Goal: Information Seeking & Learning: Learn about a topic

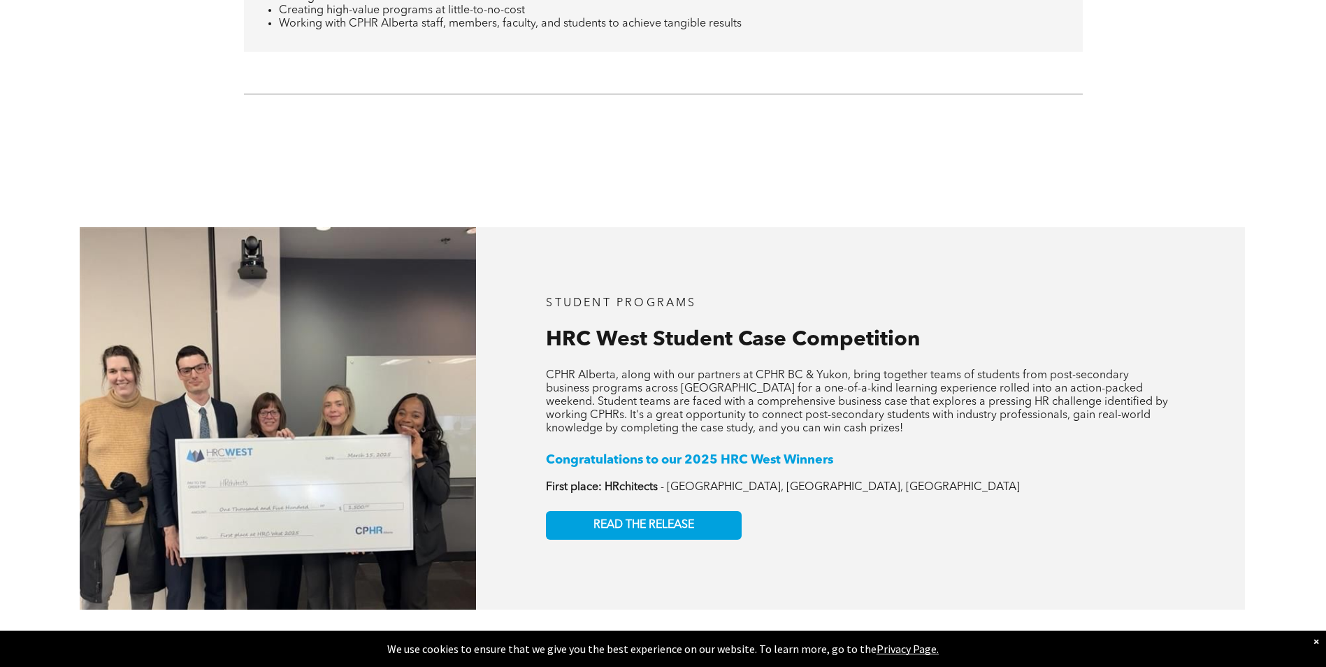
scroll to position [1678, 0]
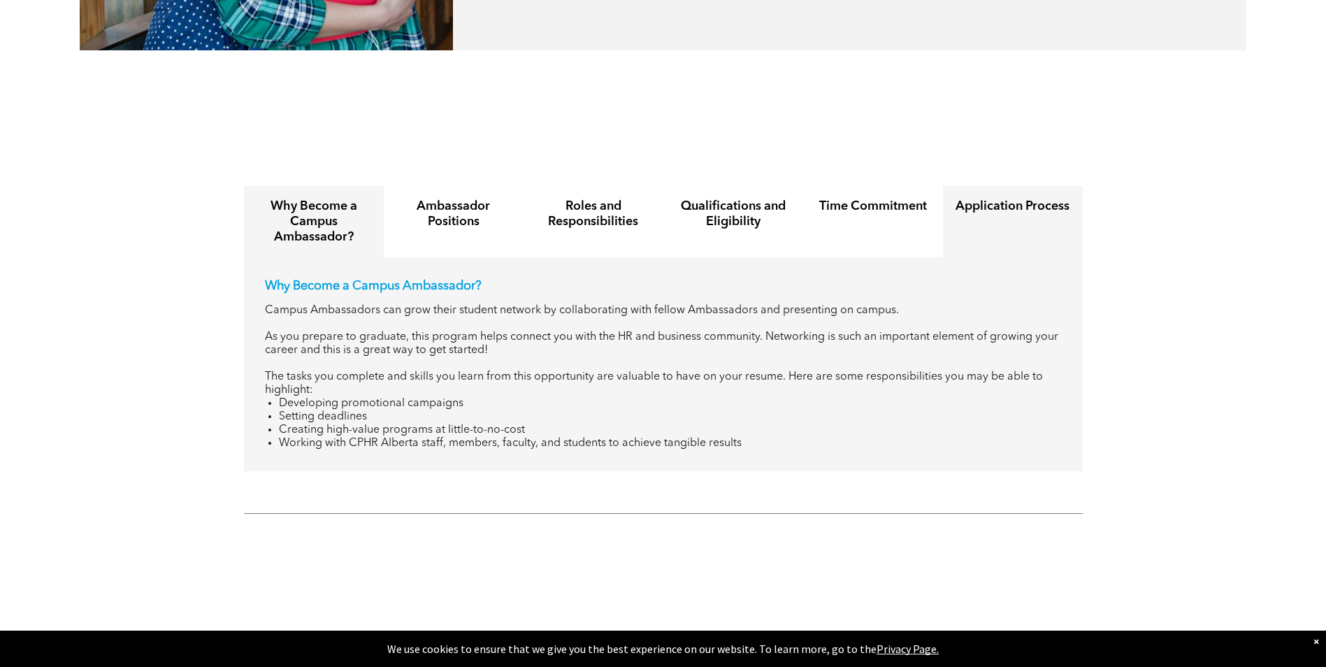
click at [995, 194] on div "Application Process" at bounding box center [1013, 221] width 140 height 71
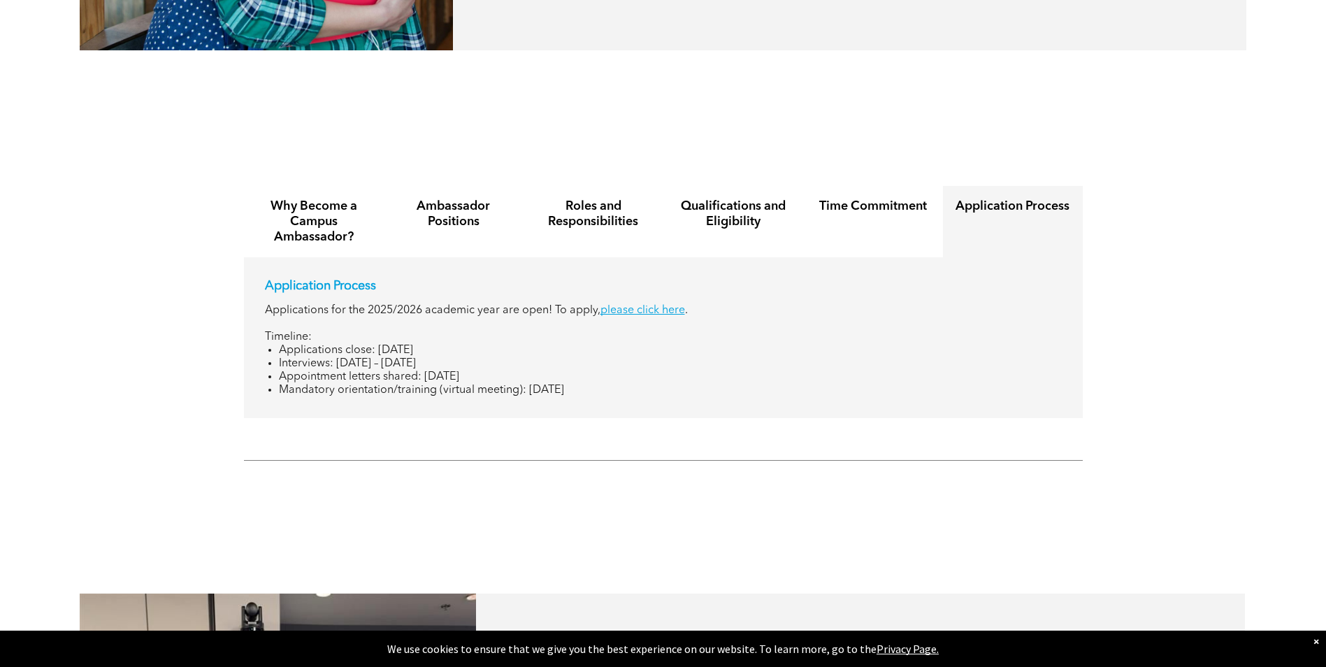
drag, startPoint x: 283, startPoint y: 334, endPoint x: 660, endPoint y: 357, distance: 377.6
click at [660, 357] on ul "Applications close: [DATE] Interviews: [DATE] – [DATE] Appointment letters shar…" at bounding box center [663, 370] width 797 height 53
click at [660, 384] on li "Mandatory orientation/training (virtual meeting): [DATE]" at bounding box center [670, 390] width 783 height 13
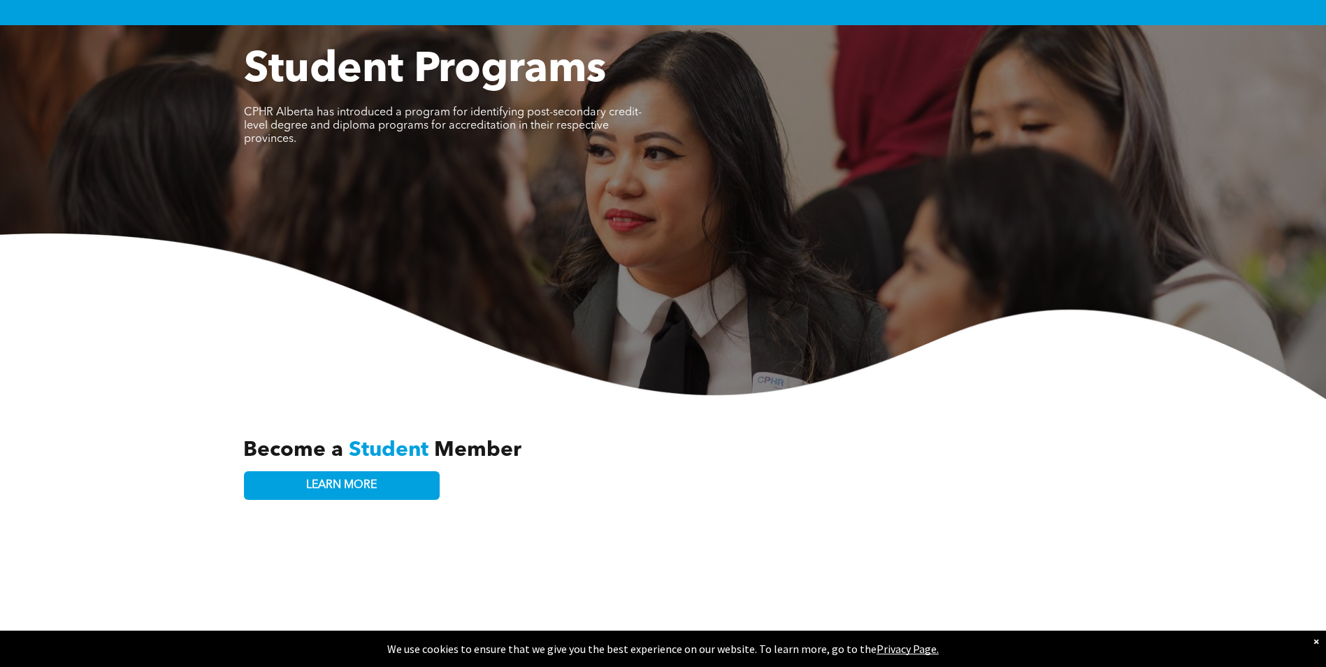
scroll to position [0, 0]
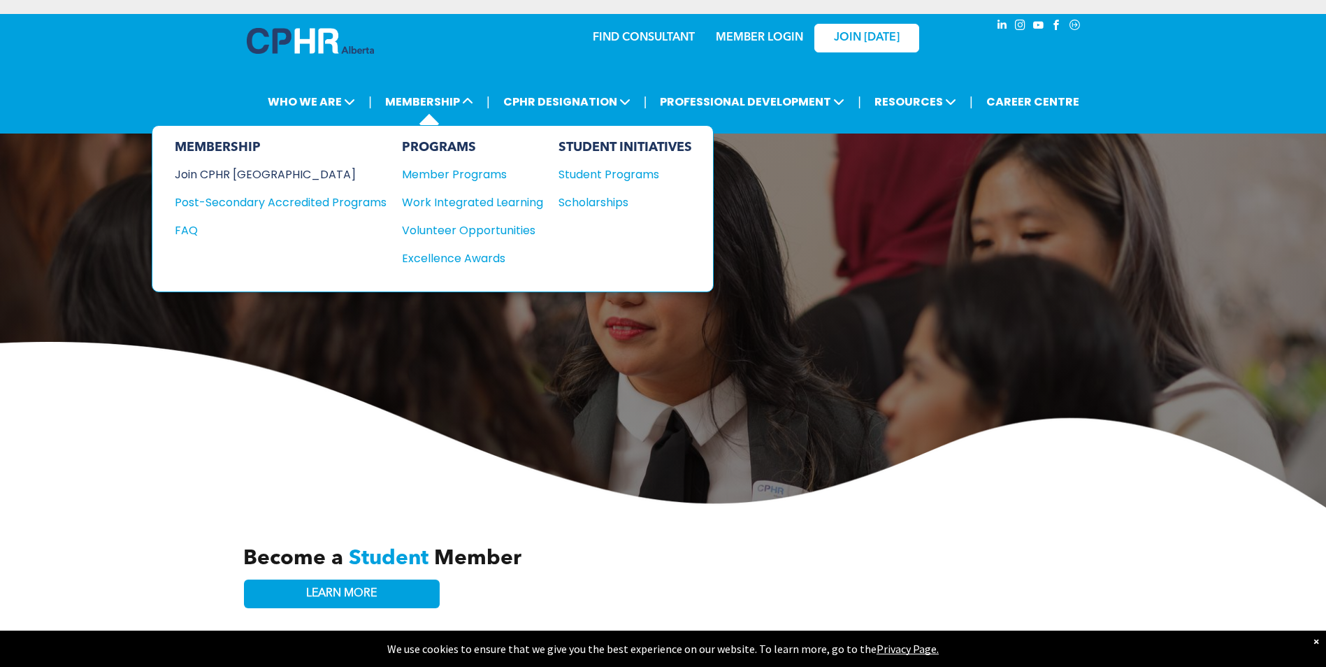
click at [233, 176] on div "Join CPHR [GEOGRAPHIC_DATA]" at bounding box center [270, 174] width 191 height 17
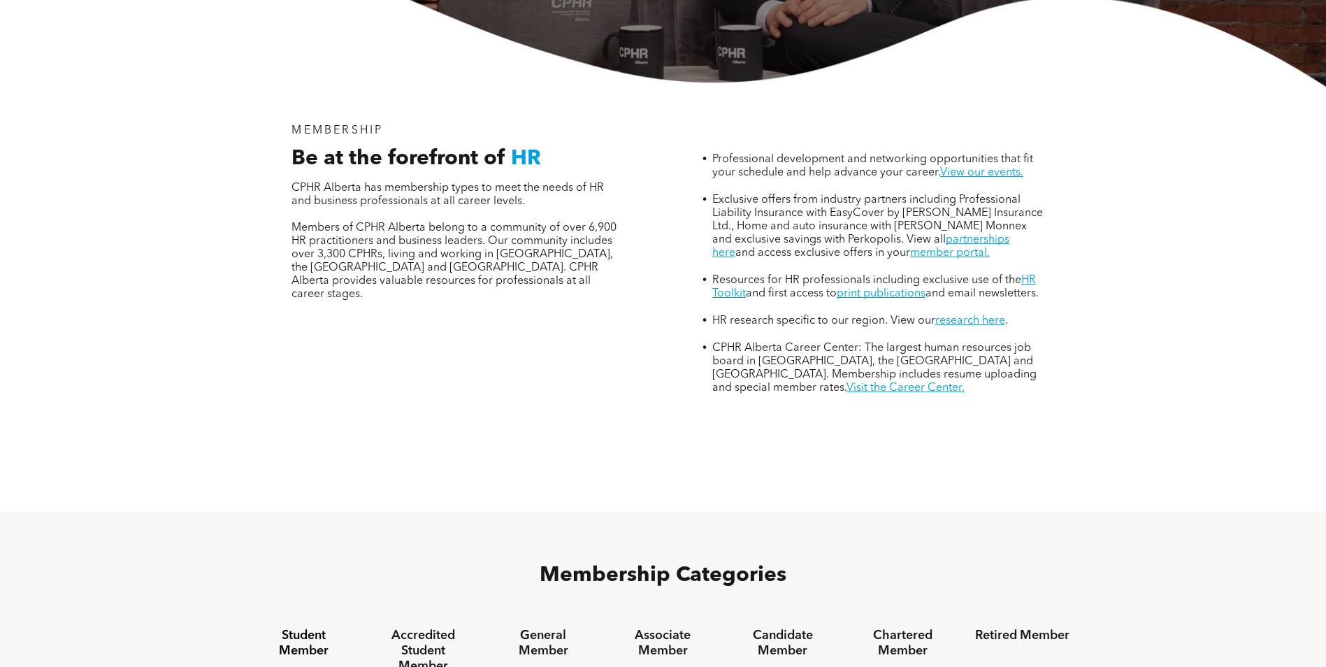
scroll to position [489, 0]
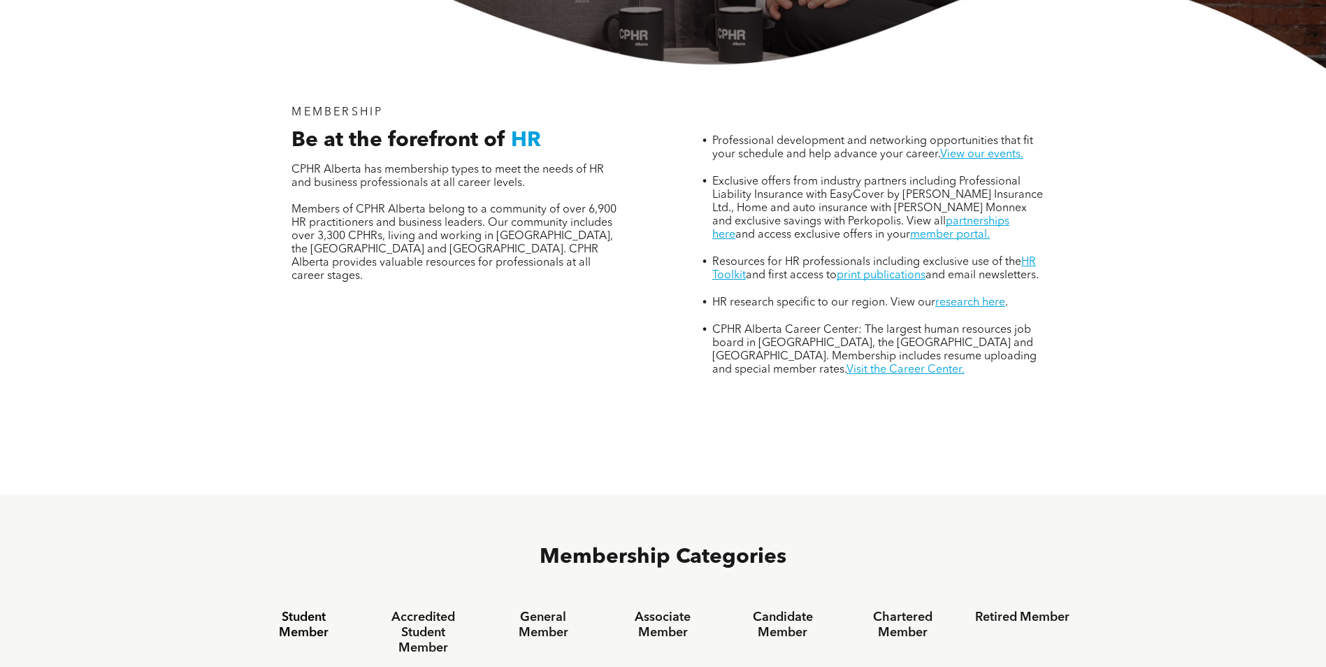
drag, startPoint x: 232, startPoint y: 176, endPoint x: 229, endPoint y: 151, distance: 25.3
click at [229, 151] on div "MEMBERSHIP Be at the forefront of HR CPHR Alberta has membership types to meet …" at bounding box center [663, 282] width 1326 height 426
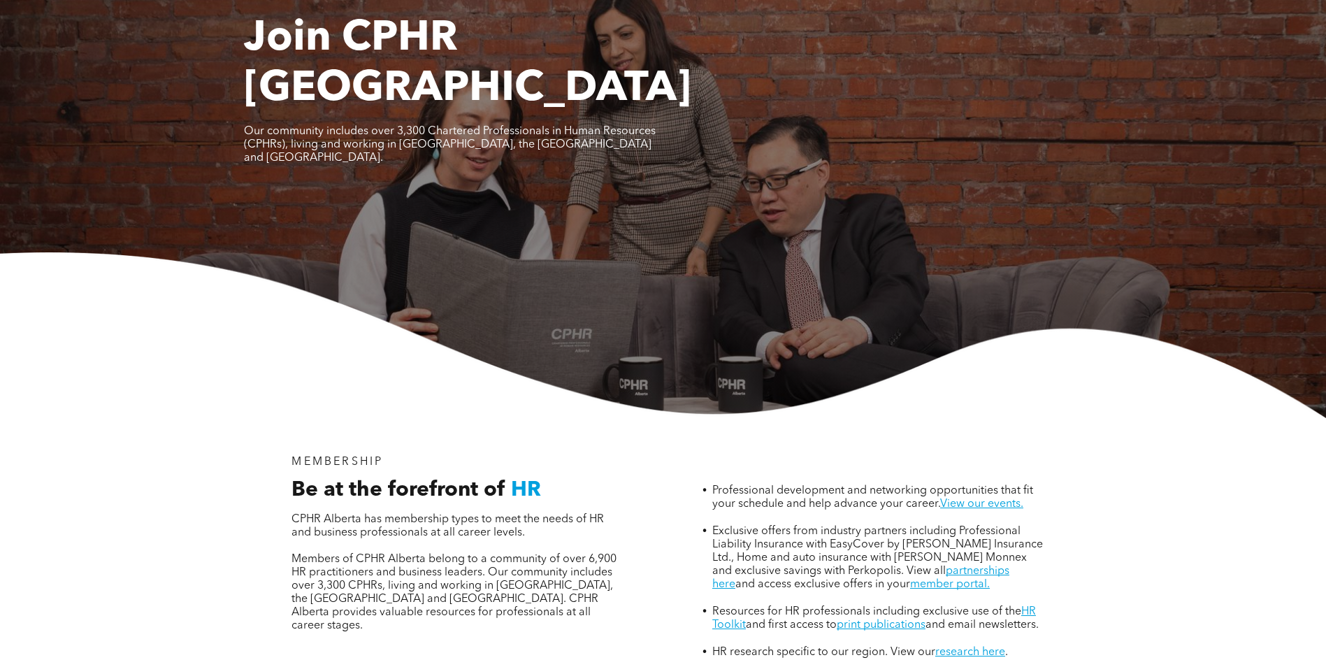
scroll to position [0, 0]
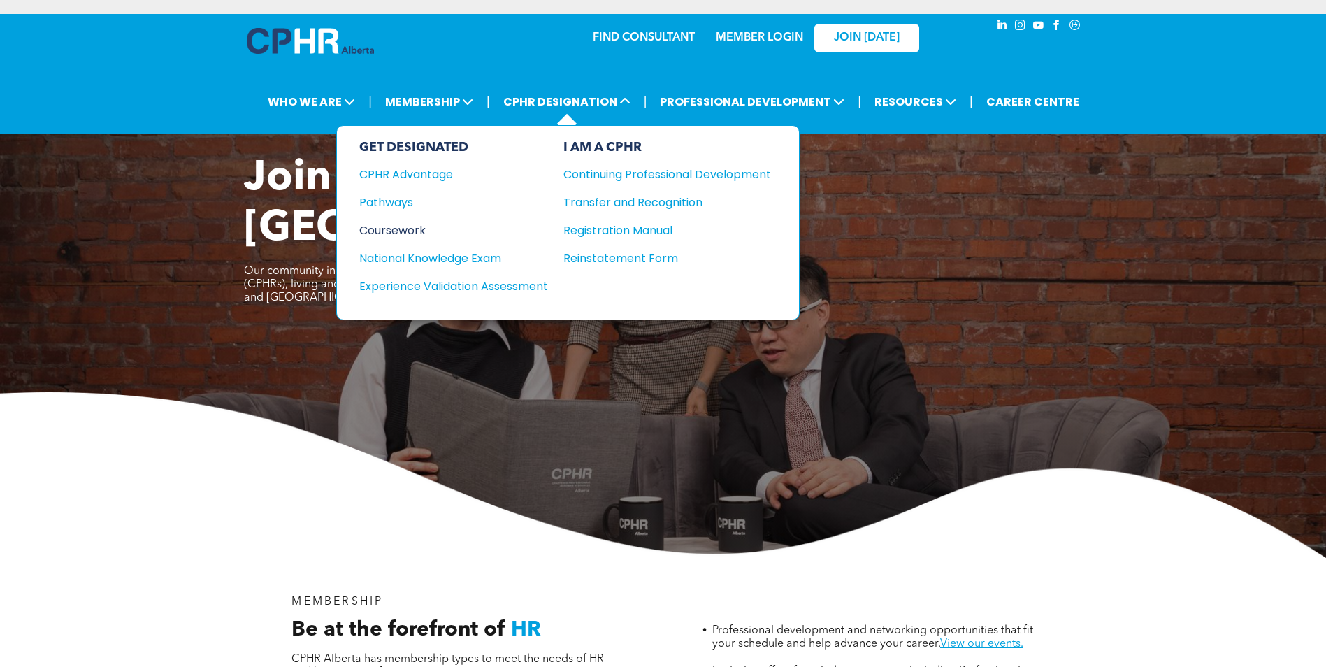
click at [408, 226] on div "Coursework" at bounding box center [444, 230] width 170 height 17
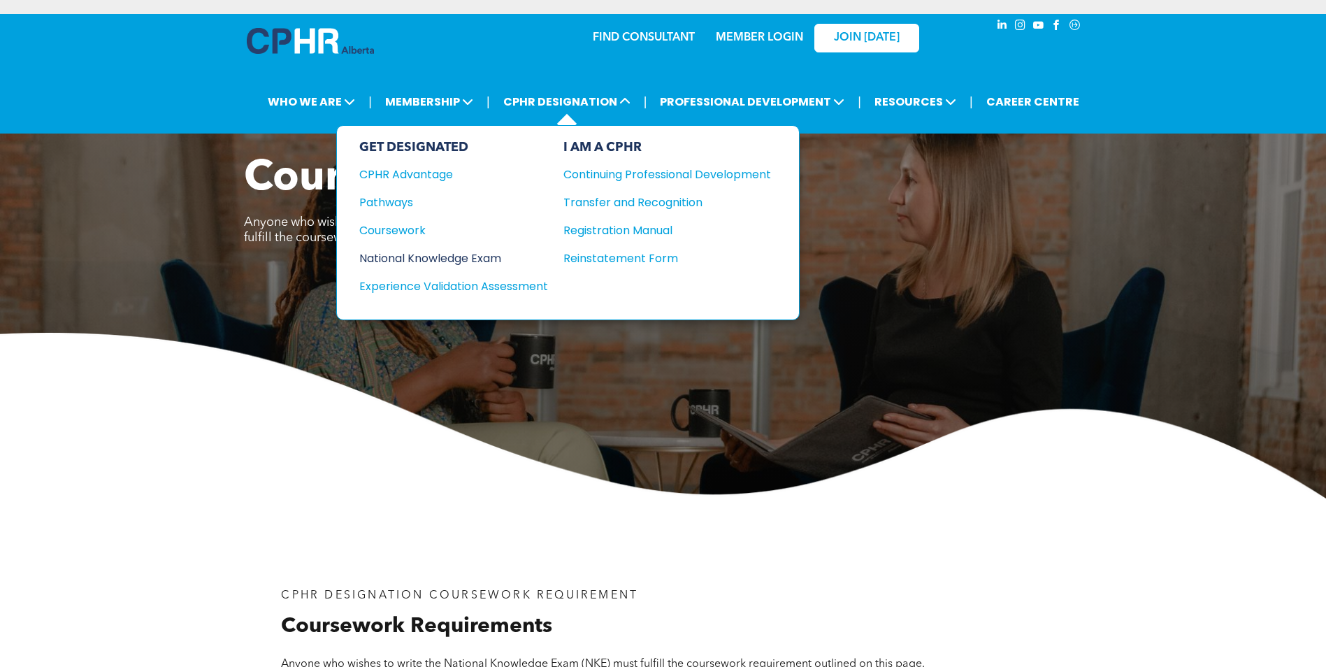
click at [413, 252] on div "National Knowledge Exam" at bounding box center [444, 258] width 170 height 17
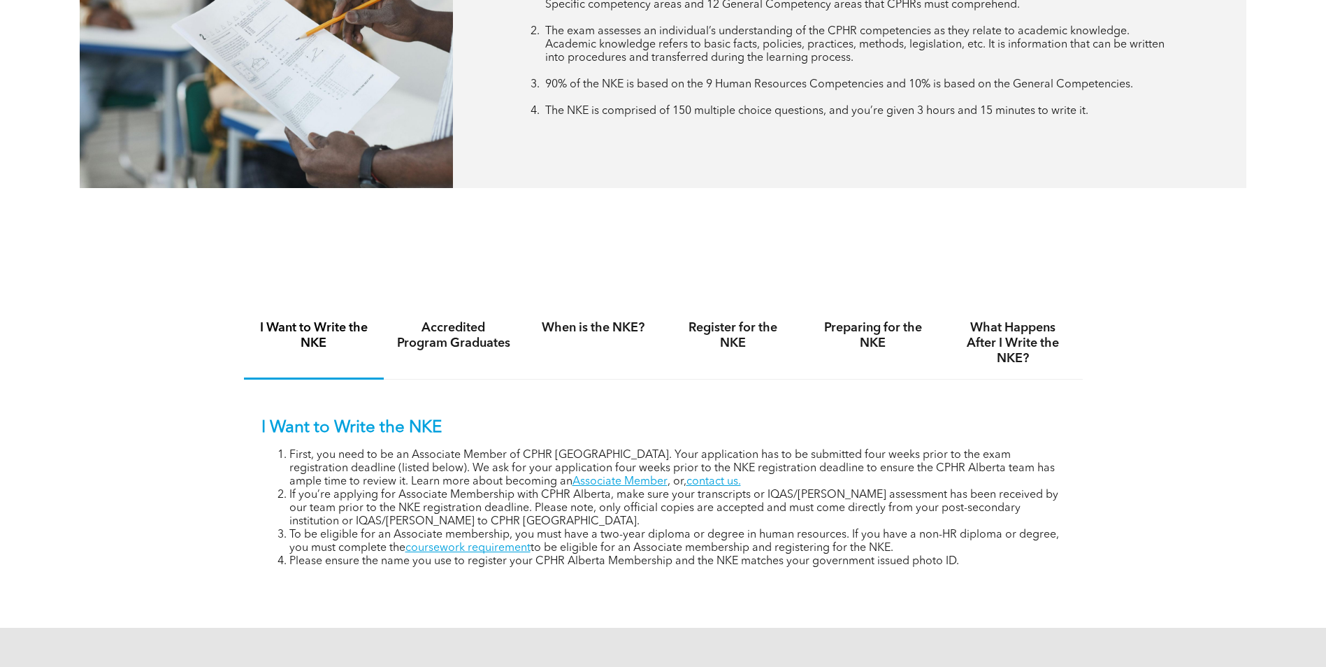
scroll to position [769, 0]
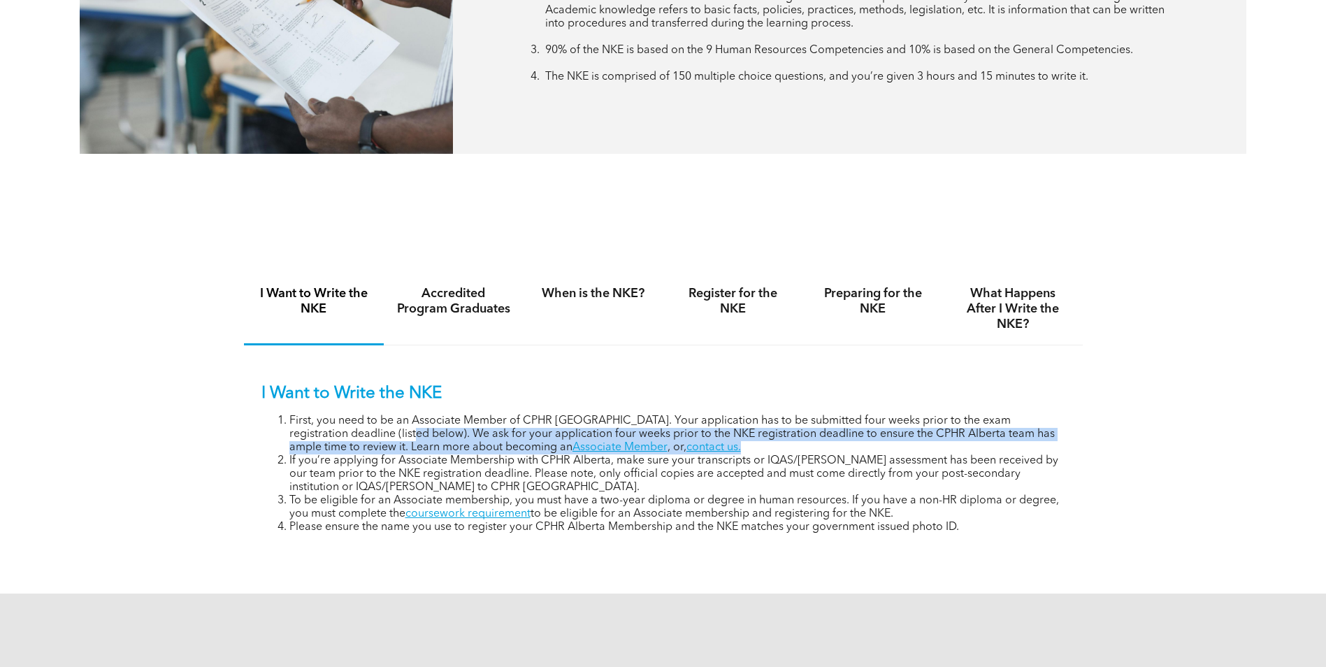
drag, startPoint x: 360, startPoint y: 430, endPoint x: 1066, endPoint y: 443, distance: 706.3
click at [1066, 443] on div "I Want to Write the NKE First, you need to be an Associate Member of CPHR Alber…" at bounding box center [663, 448] width 839 height 206
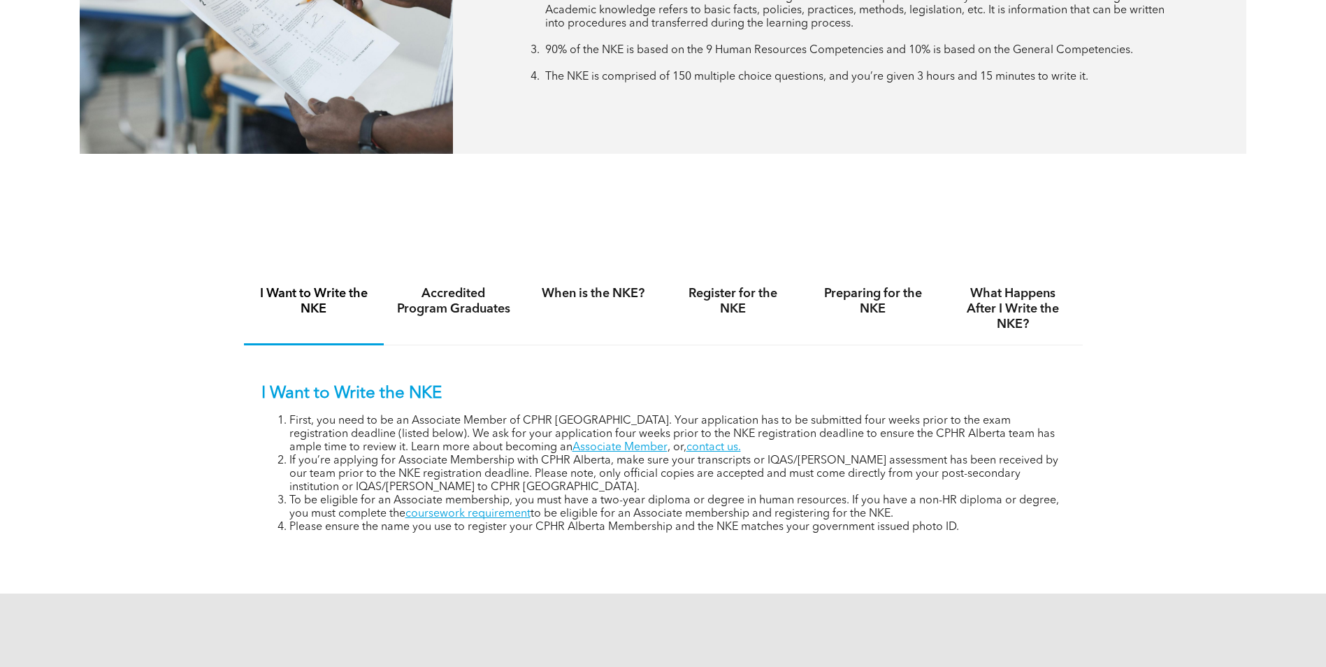
click at [424, 471] on li "If you’re applying for Associate Membership with CPHR Alberta, make sure your t…" at bounding box center [677, 474] width 776 height 40
click at [465, 324] on div "Accredited Program Graduates" at bounding box center [454, 309] width 140 height 72
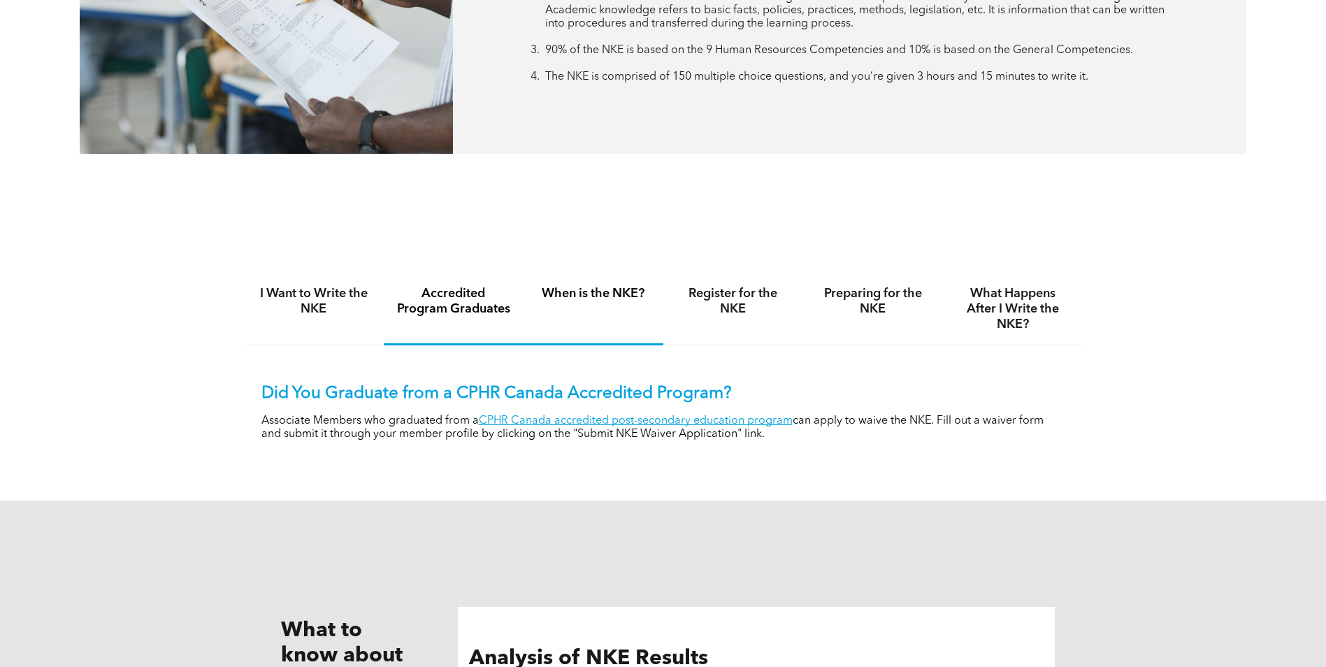
click at [578, 306] on div "When is the NKE?" at bounding box center [594, 309] width 140 height 72
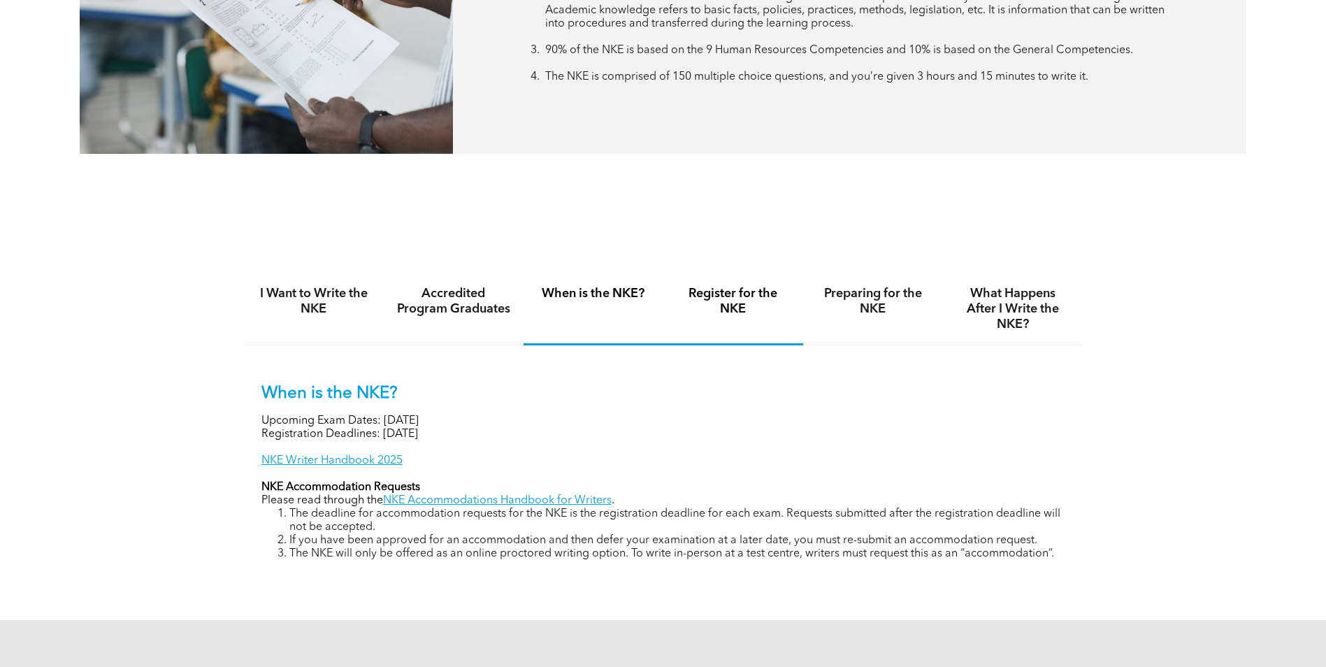
click at [715, 306] on h4 "Register for the NKE" at bounding box center [733, 301] width 115 height 31
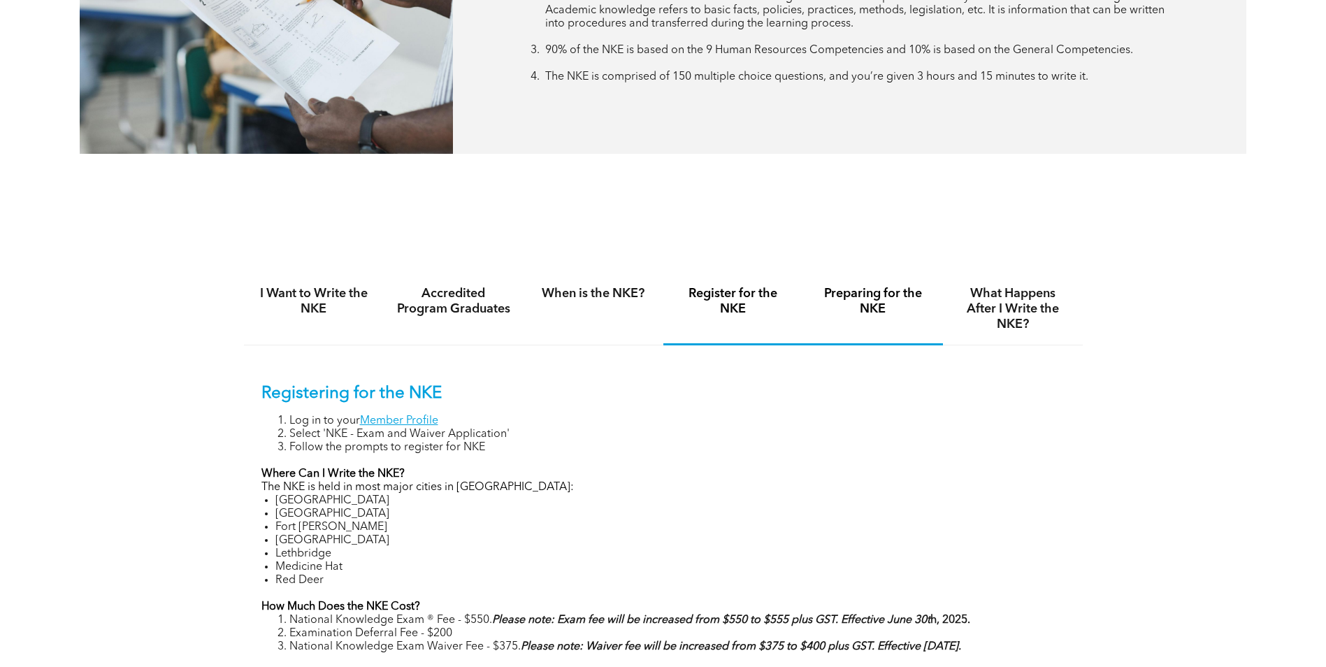
drag, startPoint x: 872, startPoint y: 310, endPoint x: 902, endPoint y: 309, distance: 30.1
click at [873, 310] on h4 "Preparing for the NKE" at bounding box center [873, 301] width 115 height 31
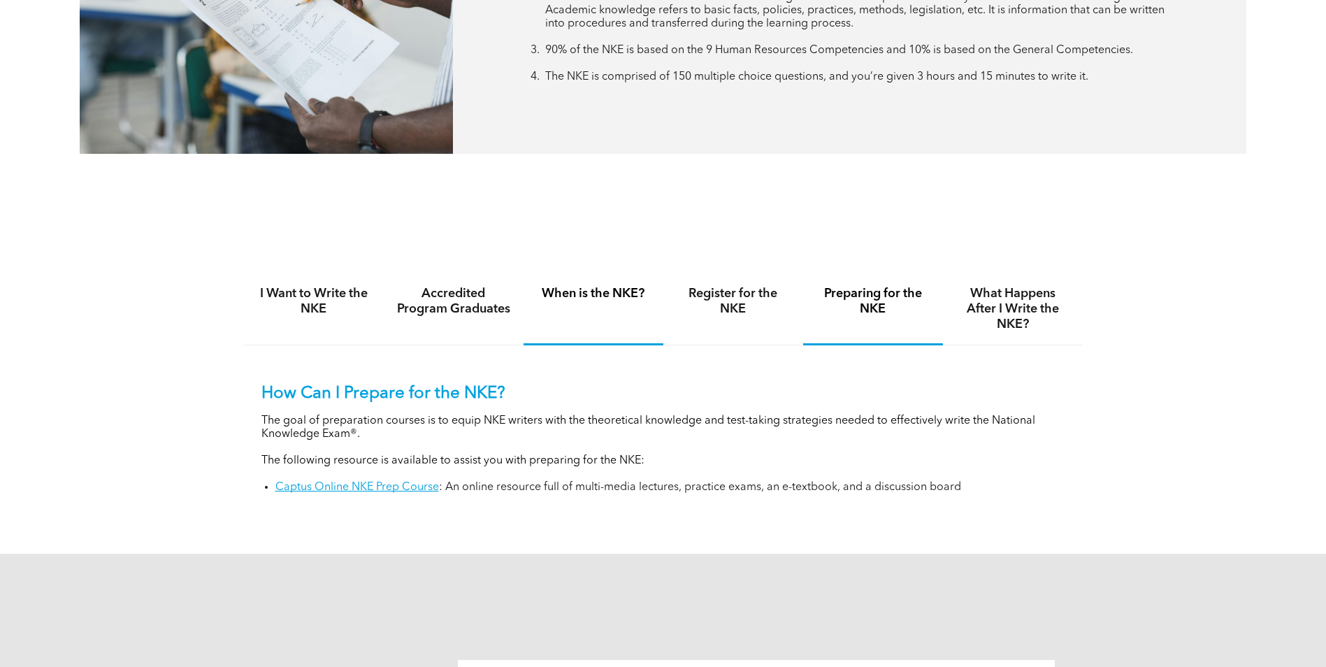
click at [653, 312] on div "When is the NKE?" at bounding box center [594, 309] width 140 height 72
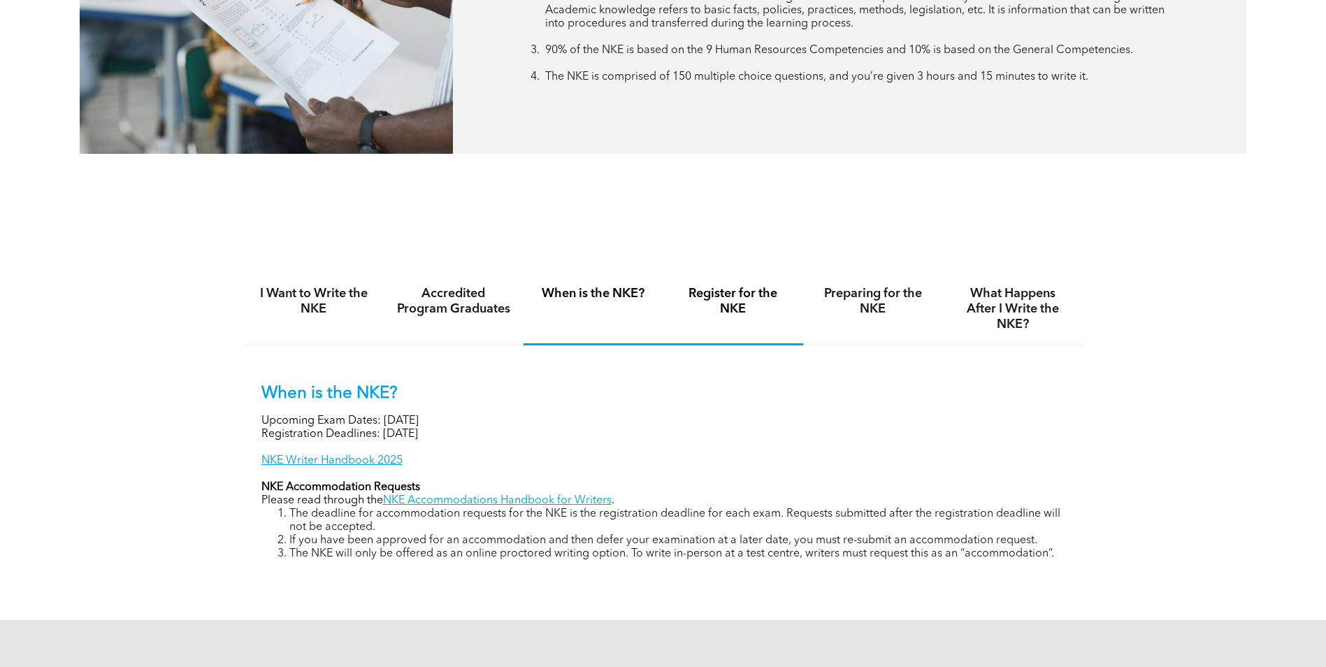
click at [702, 300] on h4 "Register for the NKE" at bounding box center [733, 301] width 115 height 31
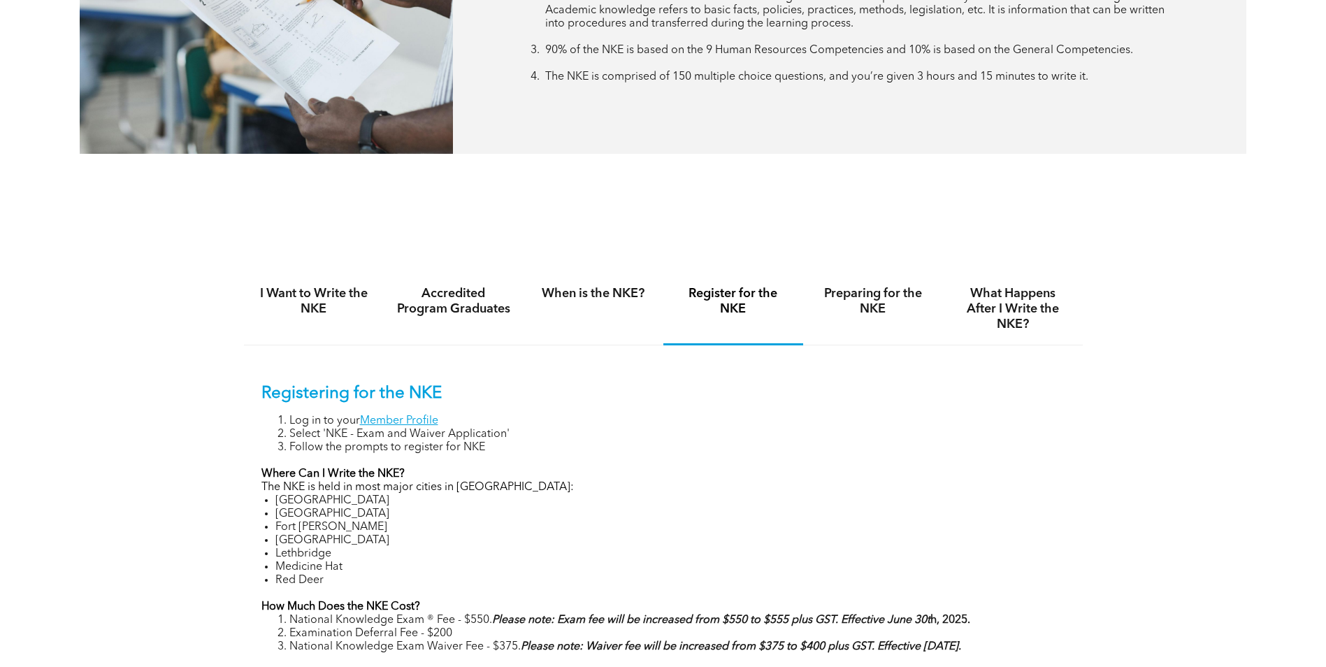
scroll to position [839, 0]
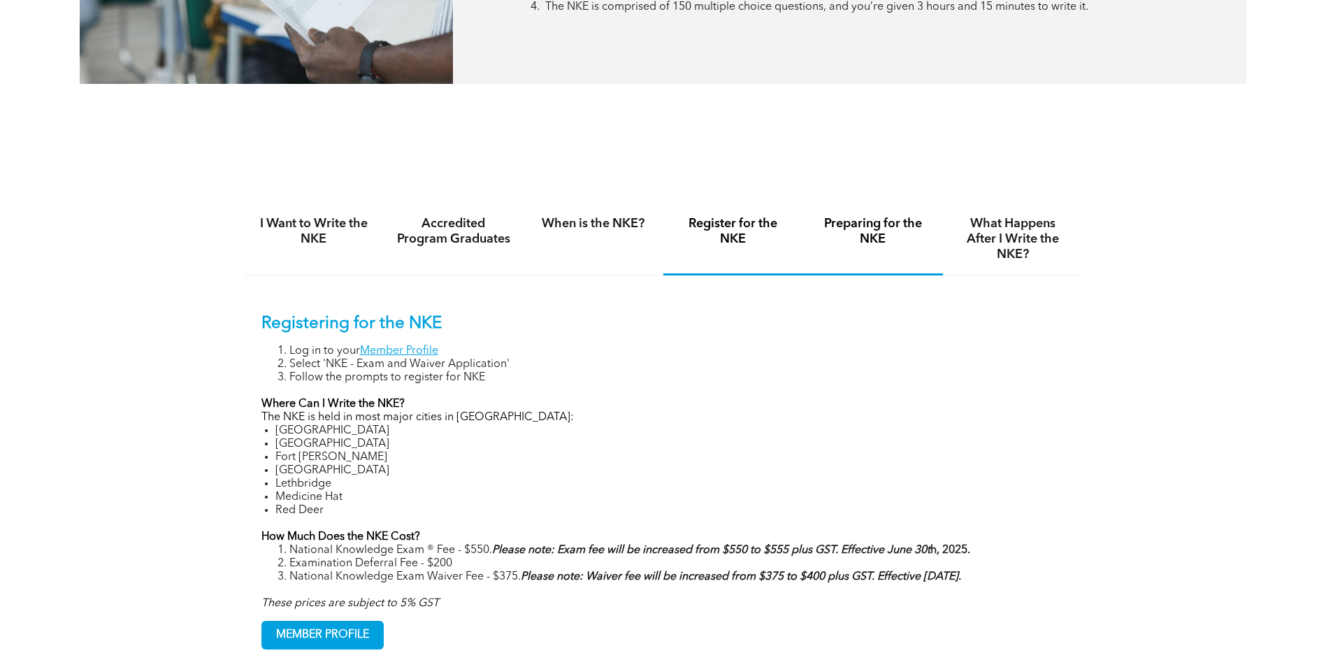
click at [821, 248] on div "Preparing for the NKE" at bounding box center [873, 239] width 140 height 72
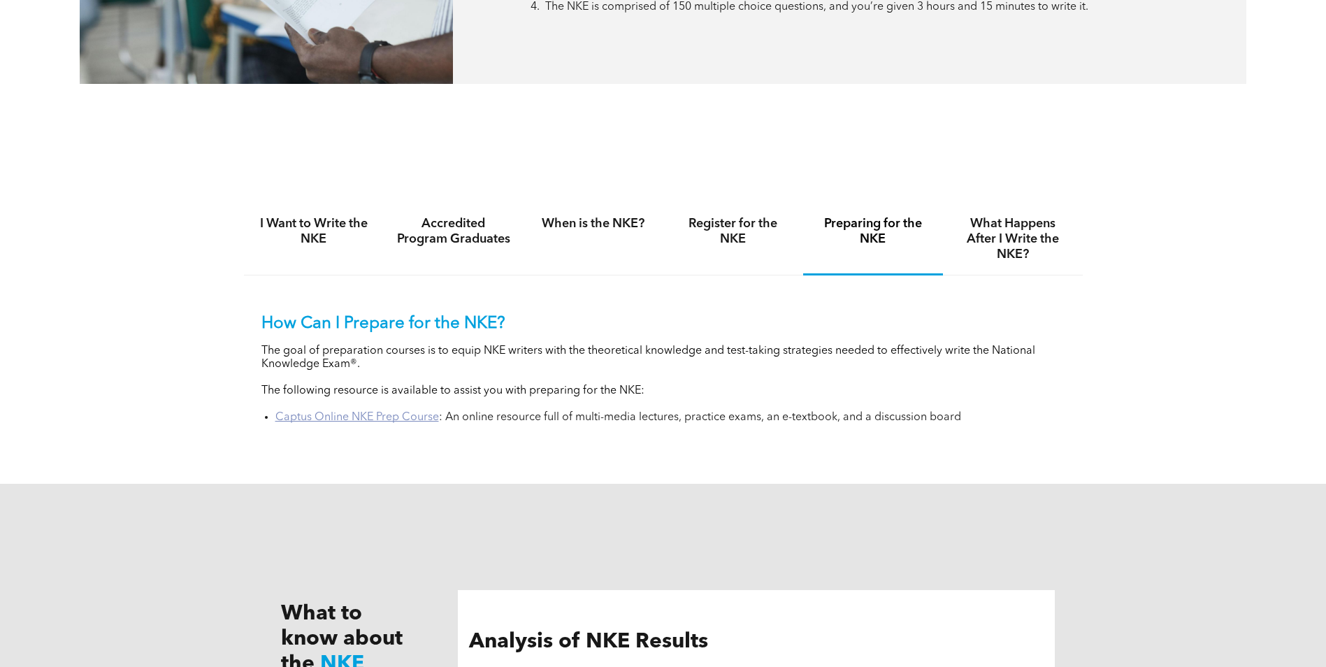
click at [389, 421] on link "Captus Online NKE Prep Course" at bounding box center [357, 417] width 164 height 11
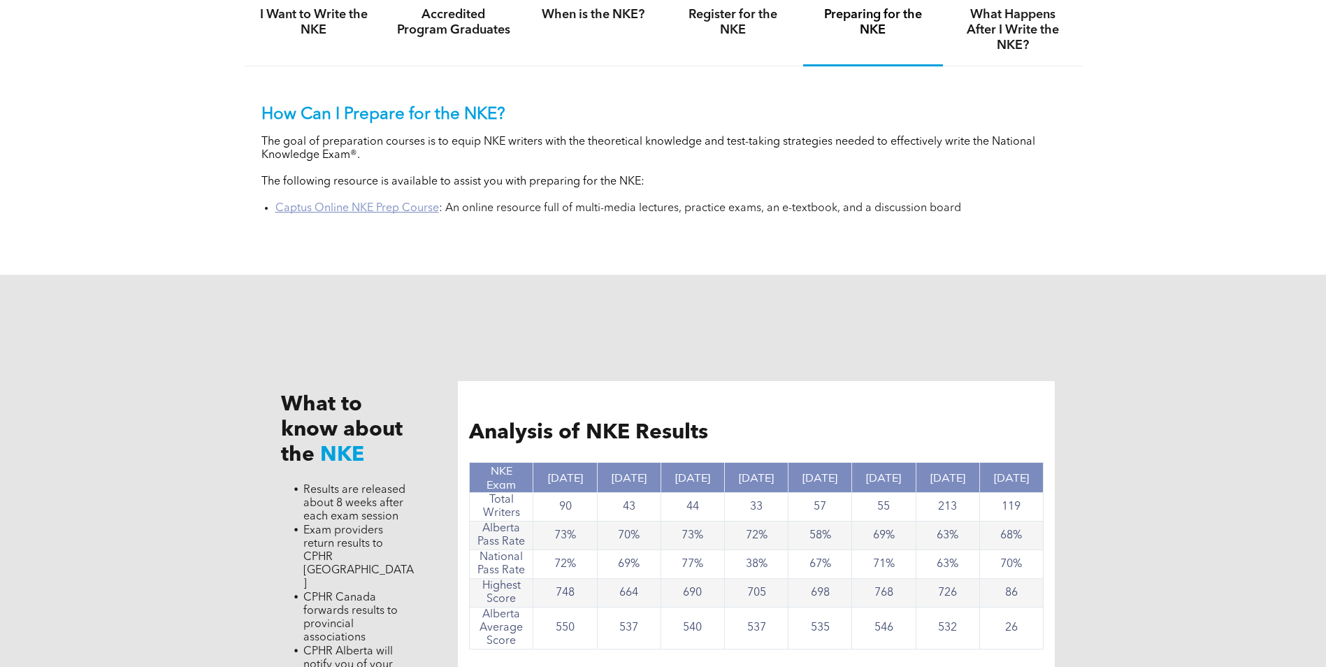
scroll to position [1049, 0]
drag, startPoint x: 378, startPoint y: 420, endPoint x: 243, endPoint y: 382, distance: 140.1
click at [244, 382] on div "What to know about the NKE Results are released about 8 weeks after each exam s…" at bounding box center [663, 551] width 839 height 555
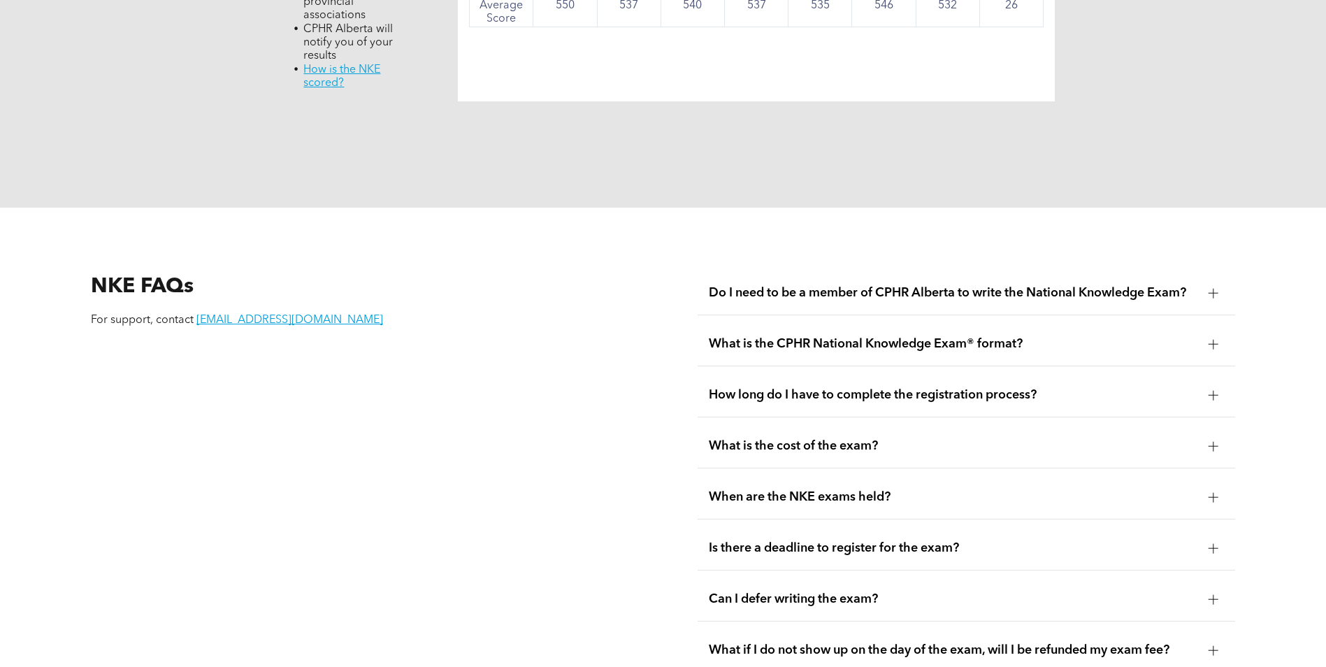
scroll to position [1678, 0]
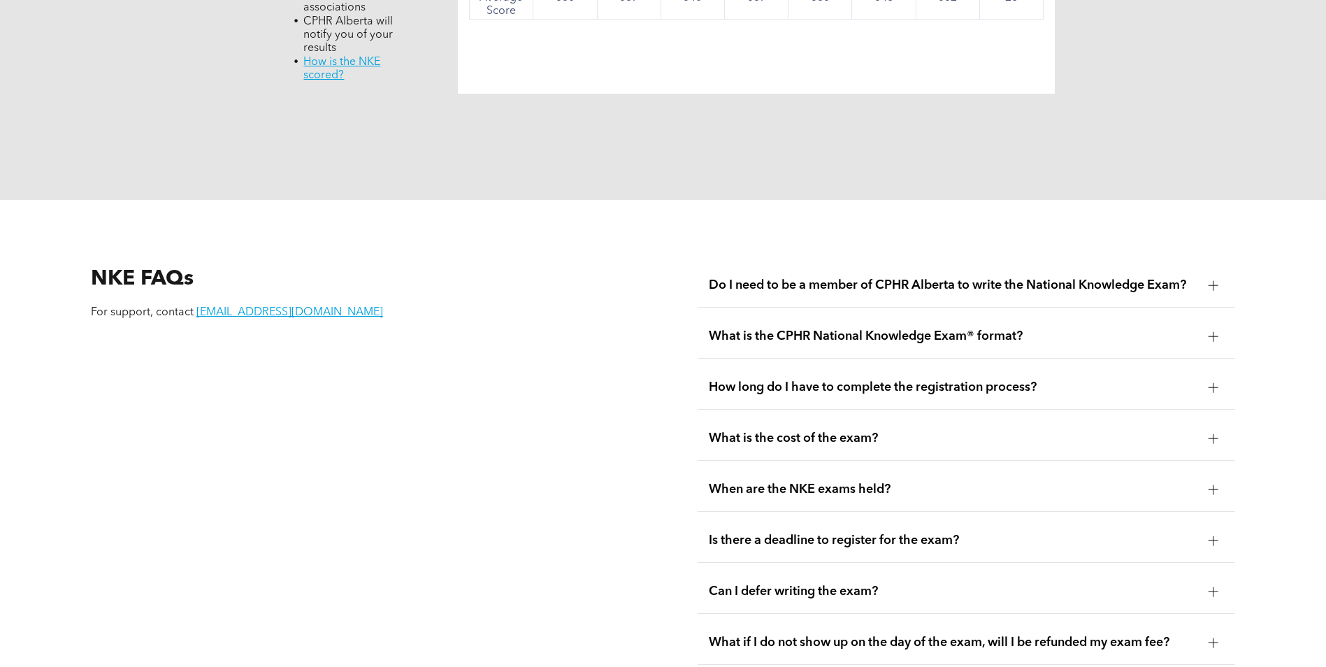
click at [766, 482] on span "When are the NKE exams held?" at bounding box center [953, 489] width 489 height 15
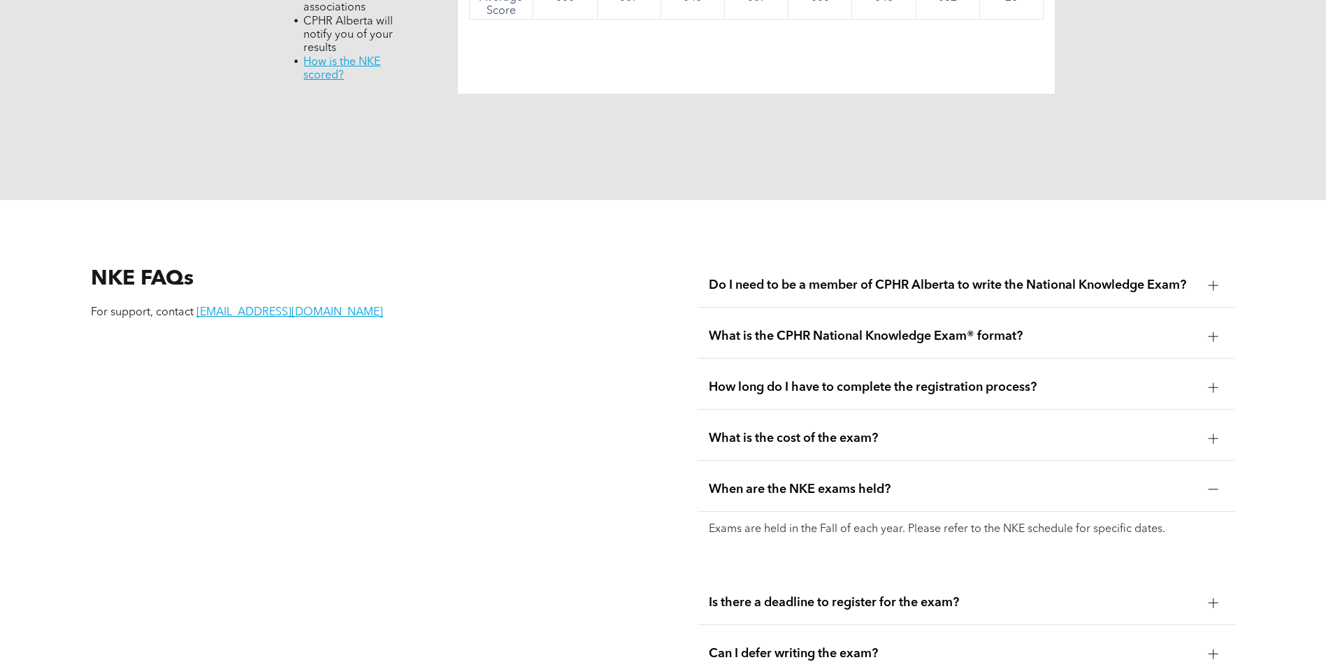
click at [766, 482] on span "When are the NKE exams held?" at bounding box center [953, 489] width 489 height 15
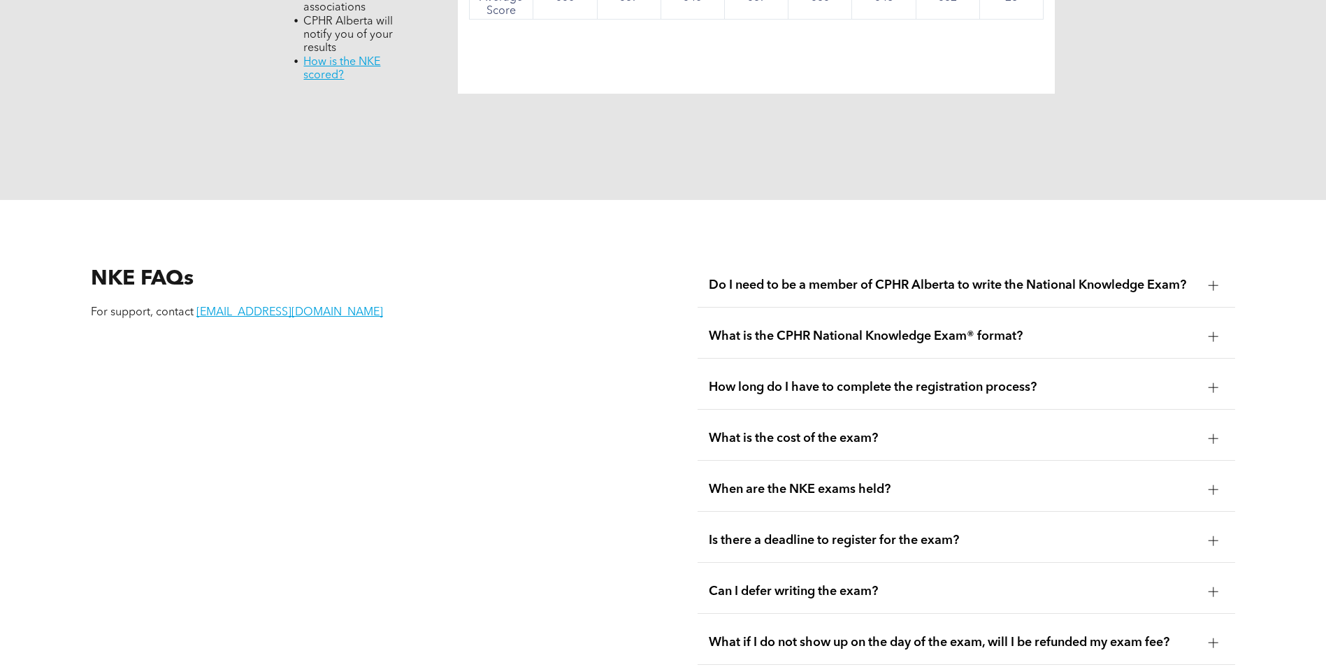
click at [765, 570] on div "Can I defer writing the exam?" at bounding box center [967, 592] width 538 height 44
click at [764, 570] on div "Can I defer writing the exam?" at bounding box center [967, 592] width 538 height 44
drag, startPoint x: 764, startPoint y: 548, endPoint x: 626, endPoint y: 536, distance: 138.3
click at [626, 536] on div "NKE FAQs For support, contact registrar@cphrab.ca" at bounding box center [360, 515] width 560 height 526
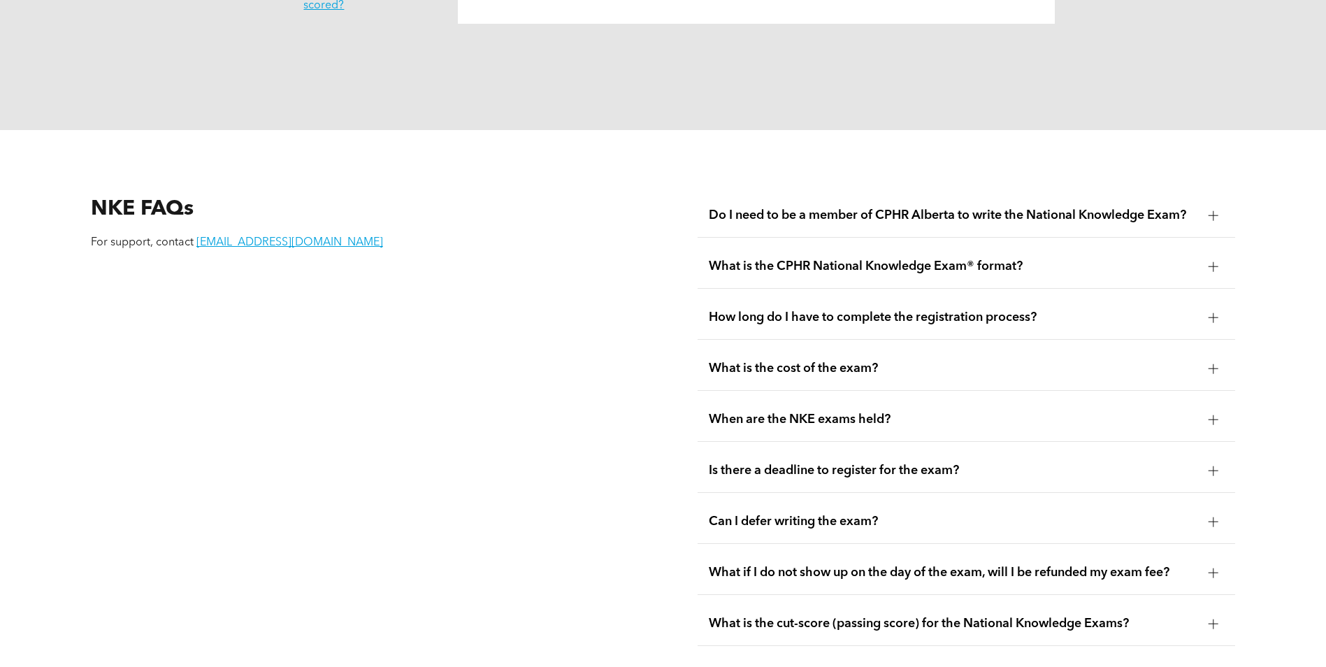
click at [731, 552] on div "What if I do not show up on the day of the exam, will I be refunded my exam fee?" at bounding box center [967, 573] width 538 height 44
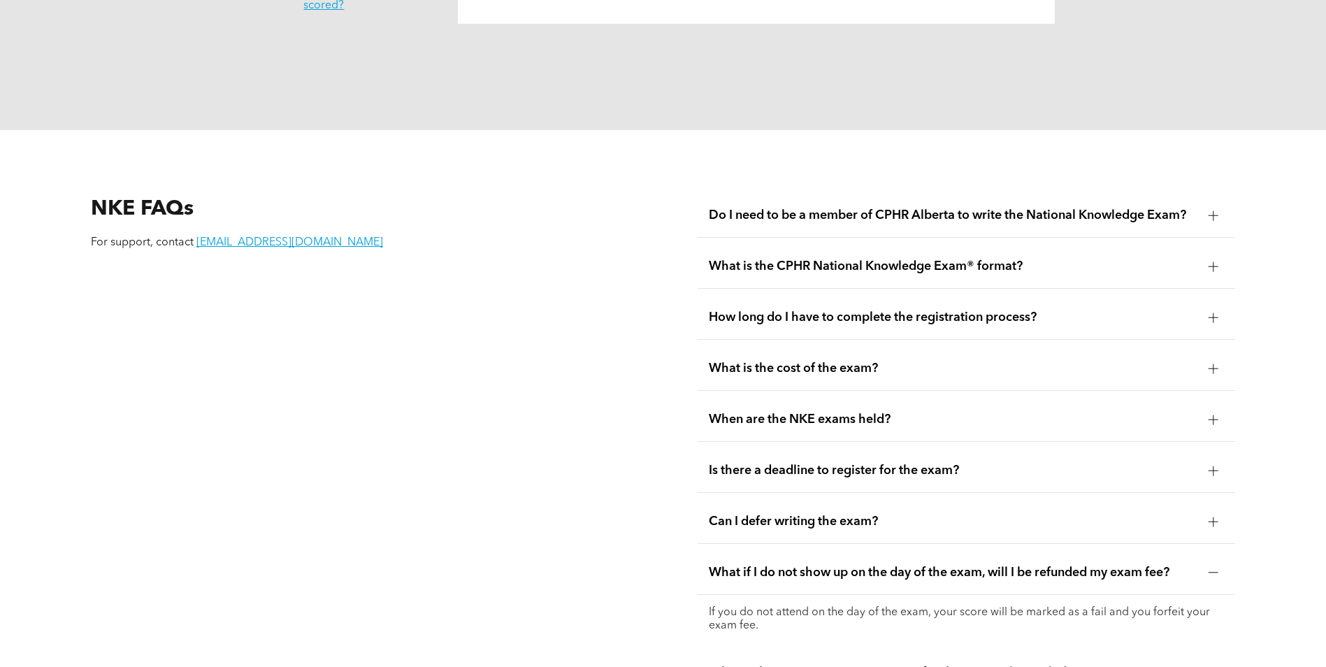
click at [731, 552] on div "What if I do not show up on the day of the exam, will I be refunded my exam fee?" at bounding box center [967, 573] width 538 height 44
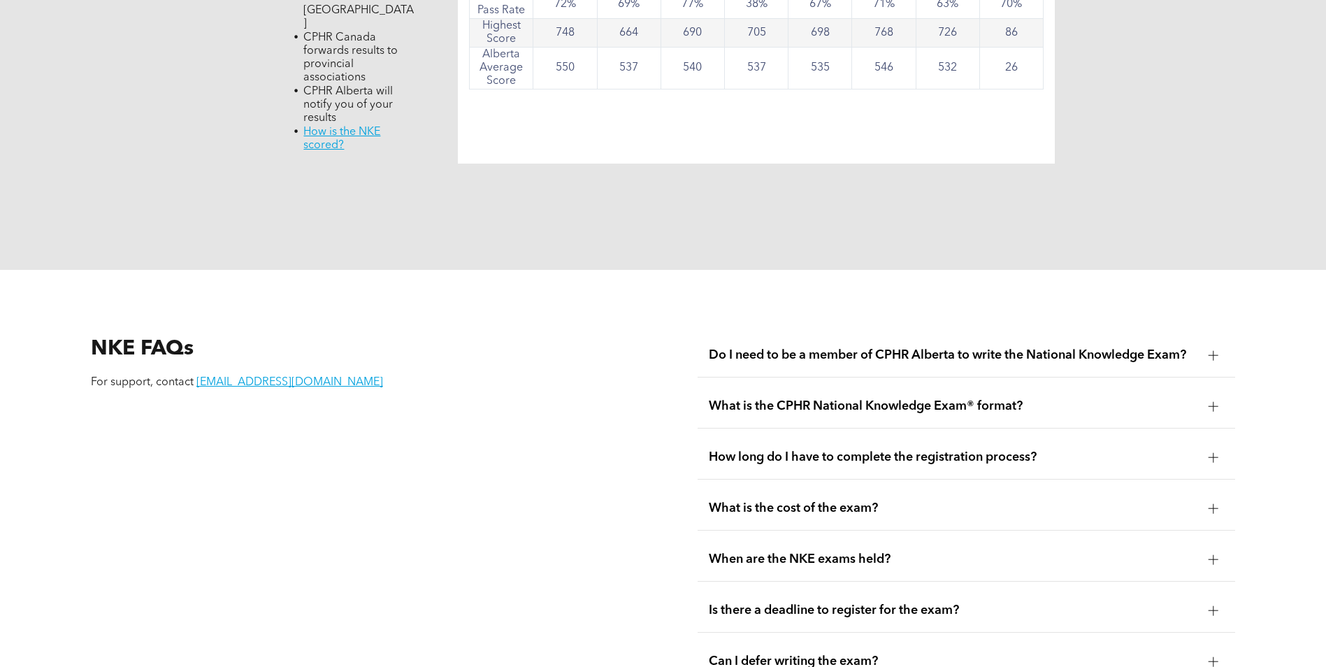
scroll to position [1538, 0]
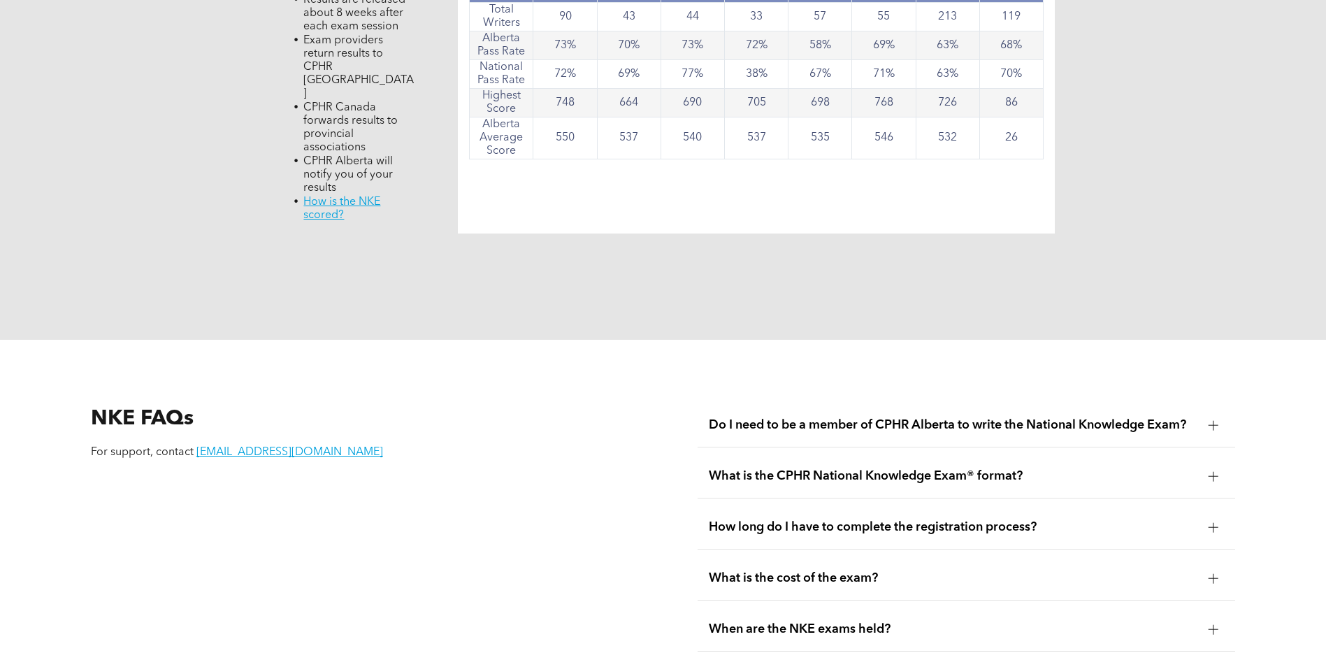
click at [824, 417] on span "Do I need to be a member of CPHR Alberta to write the National Knowledge Exam?" at bounding box center [953, 424] width 489 height 15
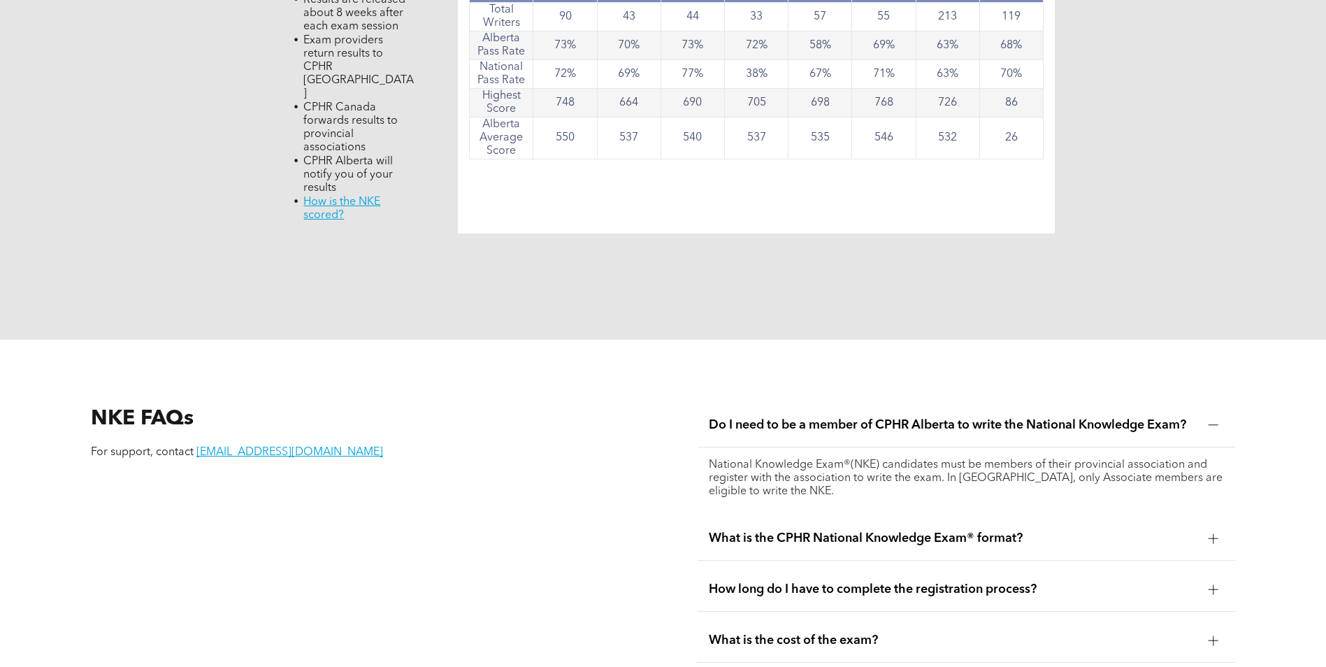
click at [824, 417] on span "Do I need to be a member of CPHR Alberta to write the National Knowledge Exam?" at bounding box center [953, 424] width 489 height 15
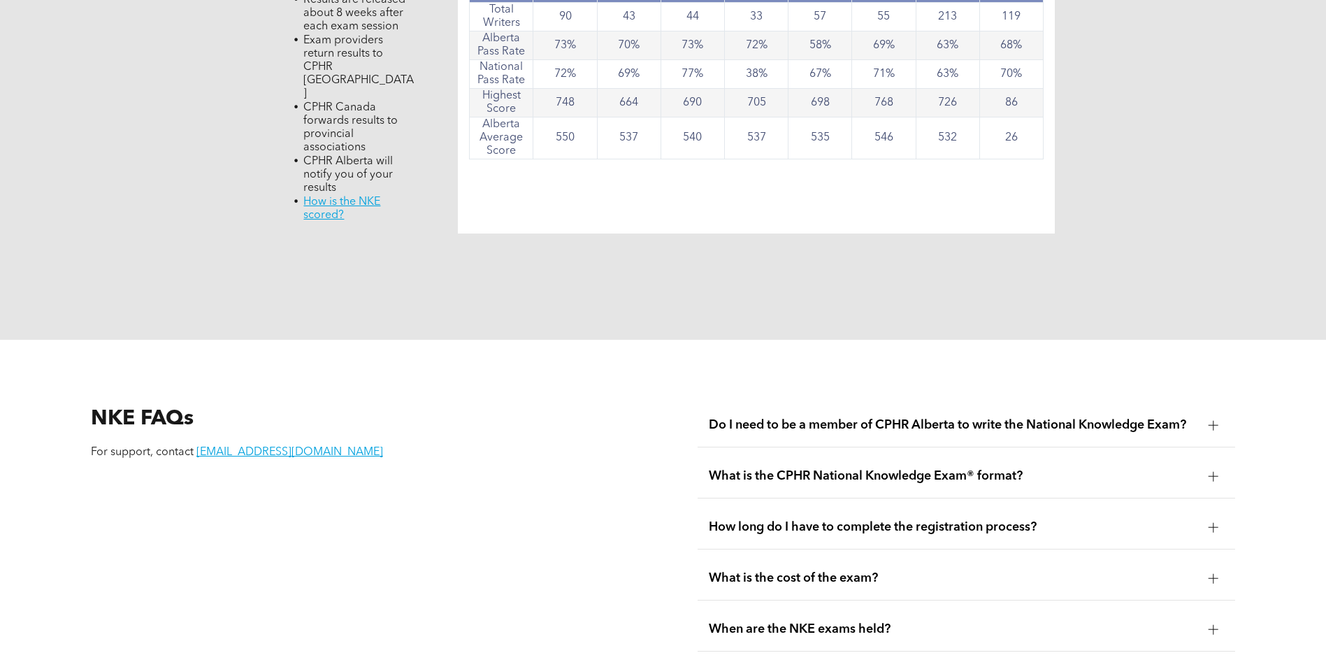
click at [817, 454] on div "What is the CPHR National Knowledge Exam® format?" at bounding box center [967, 476] width 538 height 44
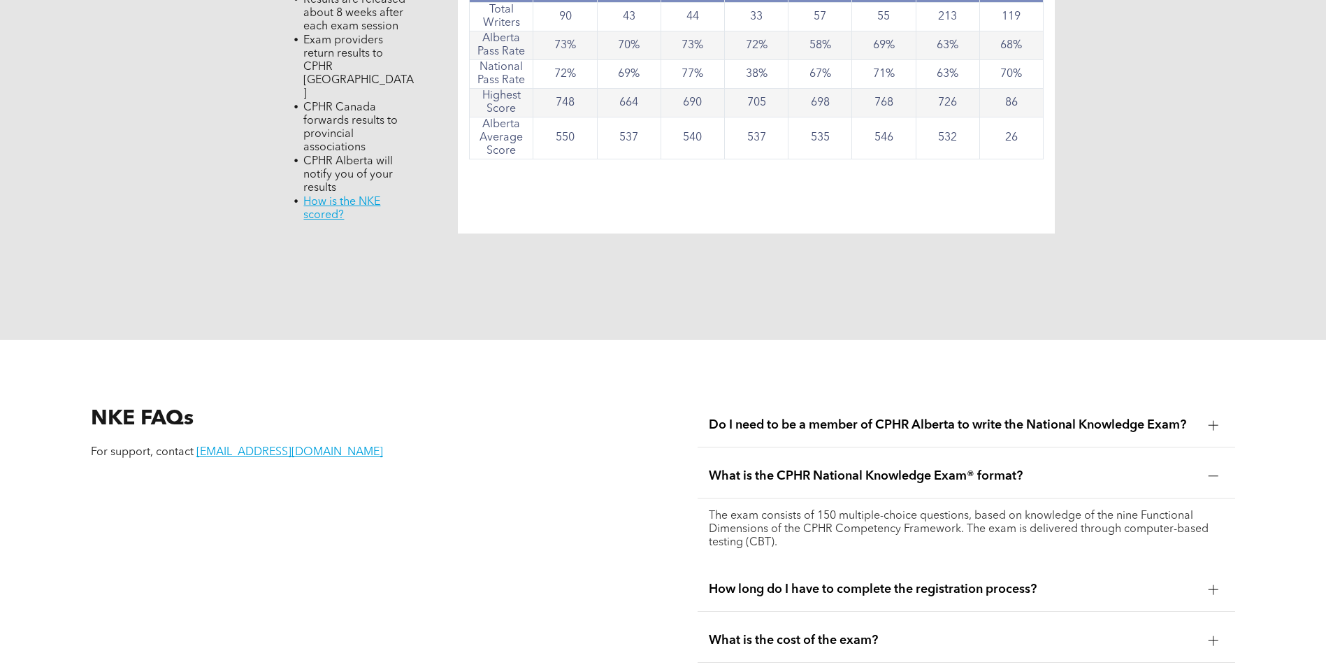
click at [817, 454] on div "What is the CPHR National Knowledge Exam® format?" at bounding box center [967, 476] width 538 height 44
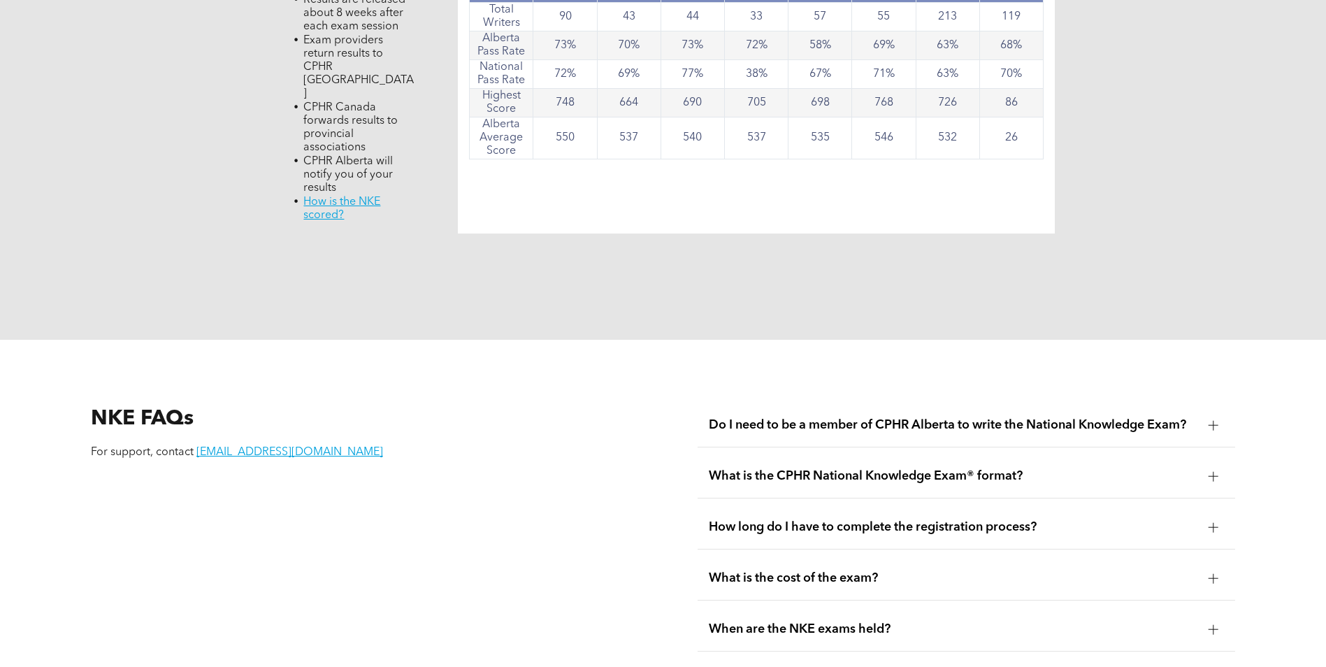
click at [796, 520] on span "How long do I have to complete the registration process?" at bounding box center [953, 527] width 489 height 15
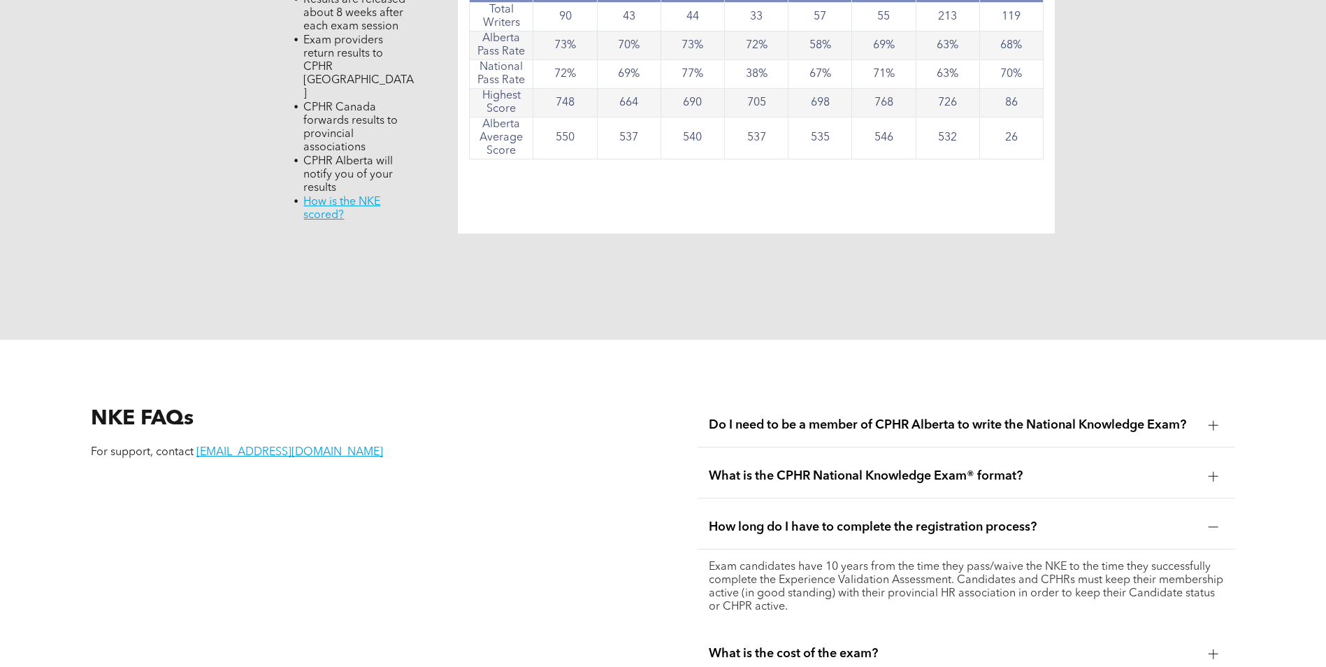
click at [796, 520] on span "How long do I have to complete the registration process?" at bounding box center [953, 527] width 489 height 15
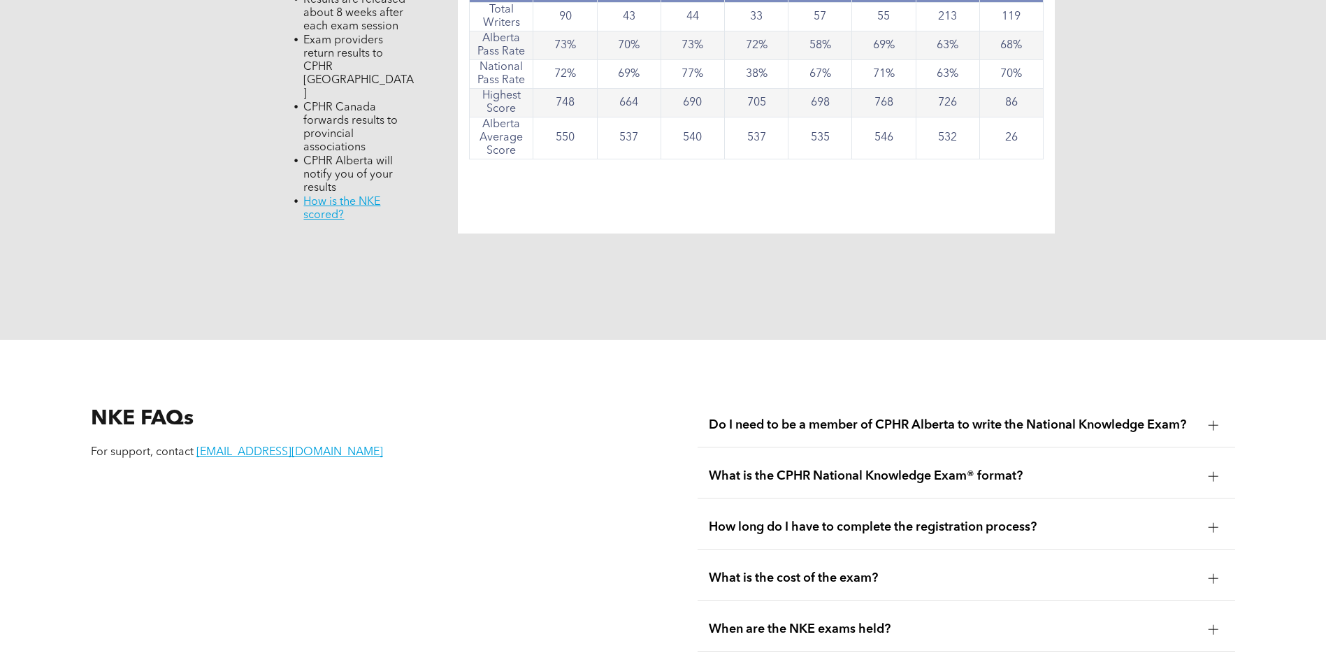
click at [797, 571] on span "What is the cost of the exam?" at bounding box center [953, 578] width 489 height 15
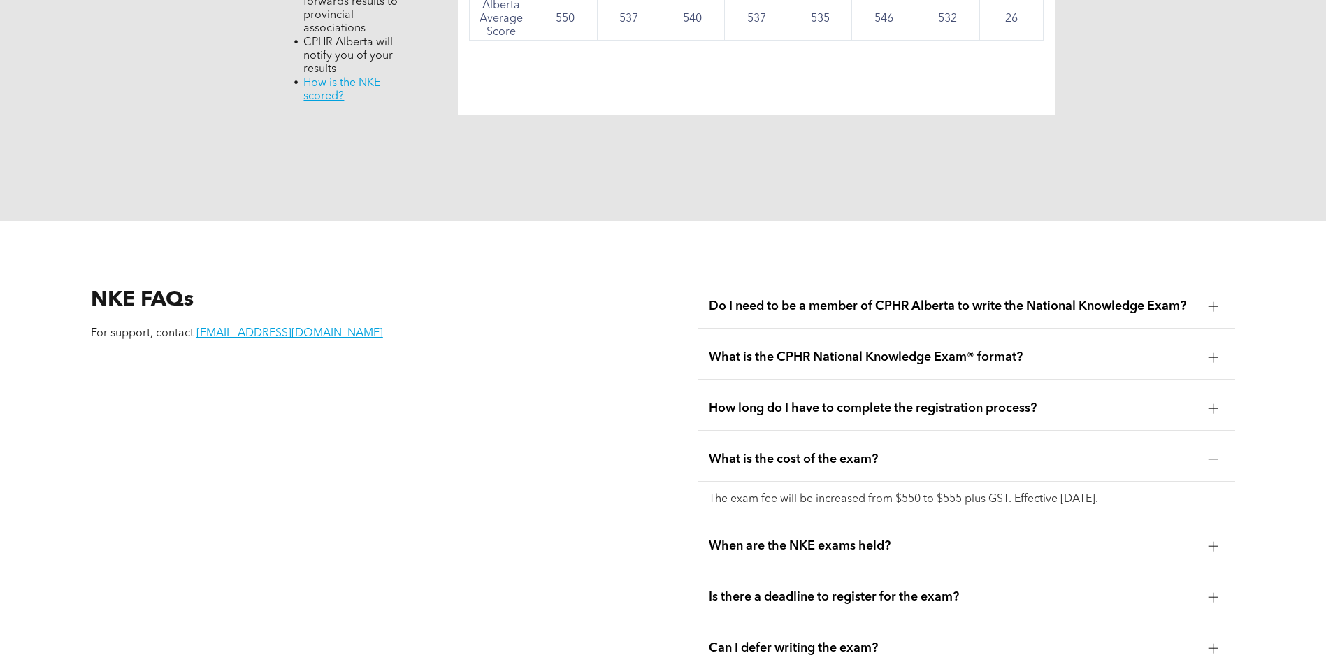
scroll to position [1678, 0]
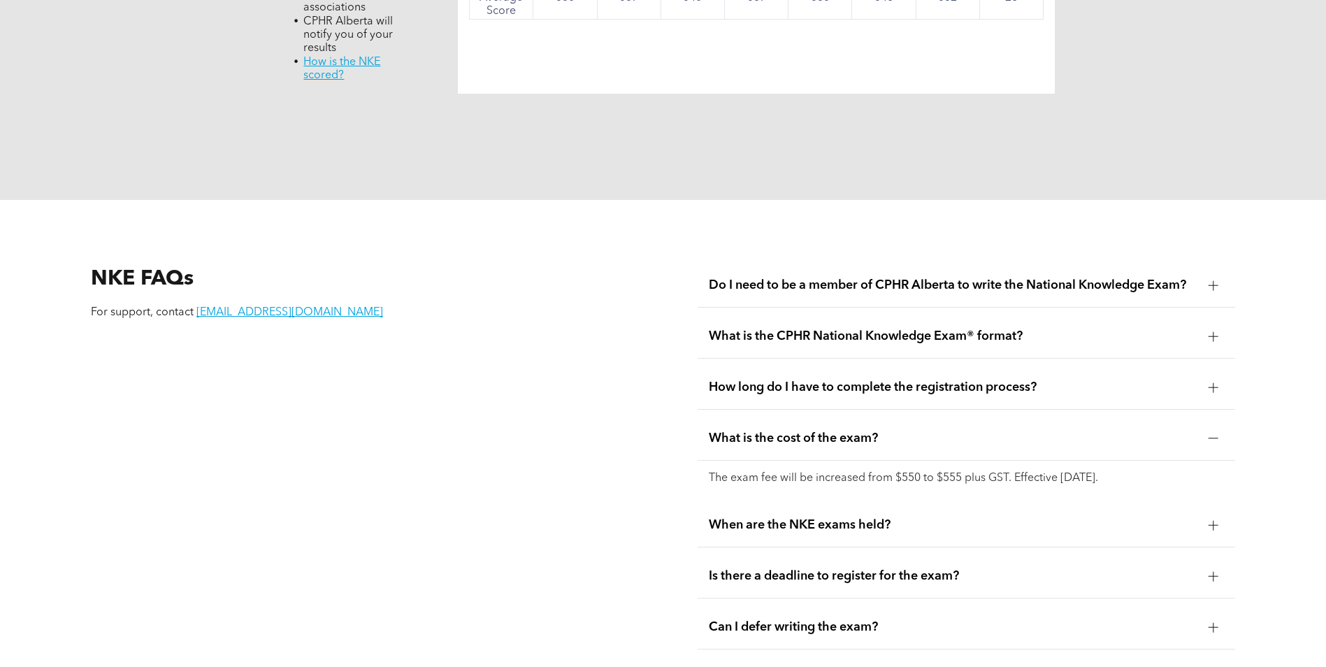
click at [802, 503] on div "When are the NKE exams held?" at bounding box center [967, 525] width 538 height 44
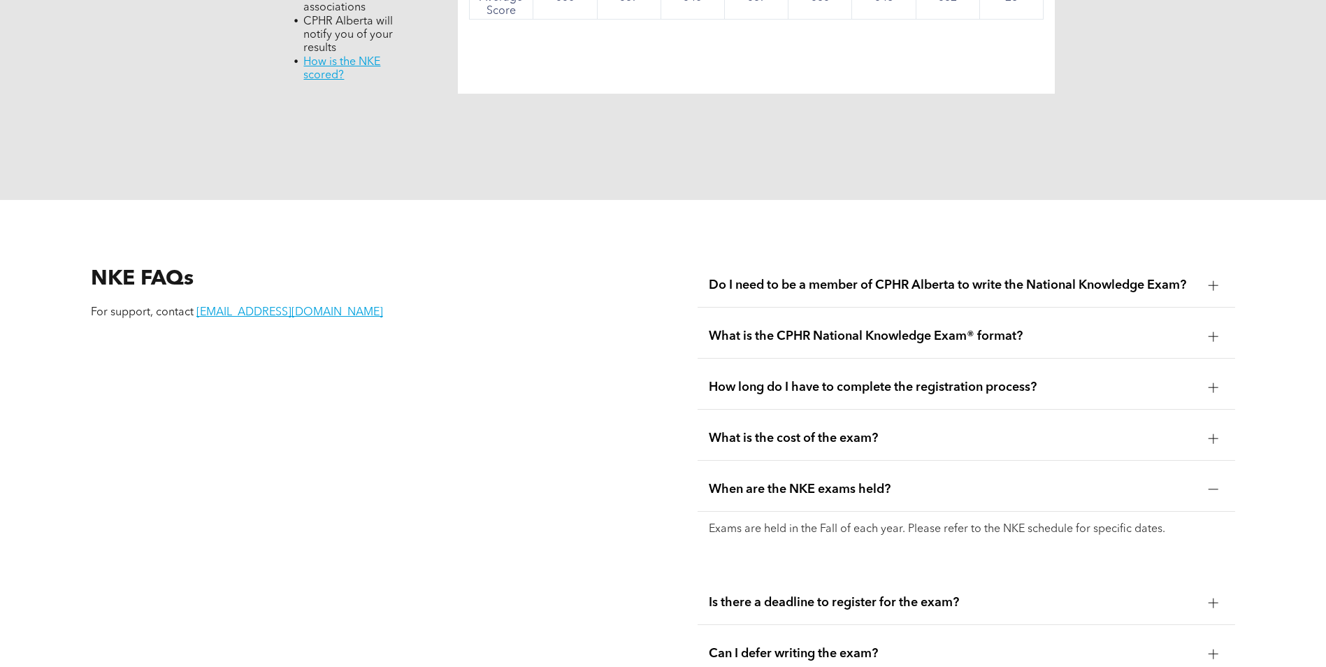
click at [802, 482] on span "When are the NKE exams held?" at bounding box center [953, 489] width 489 height 15
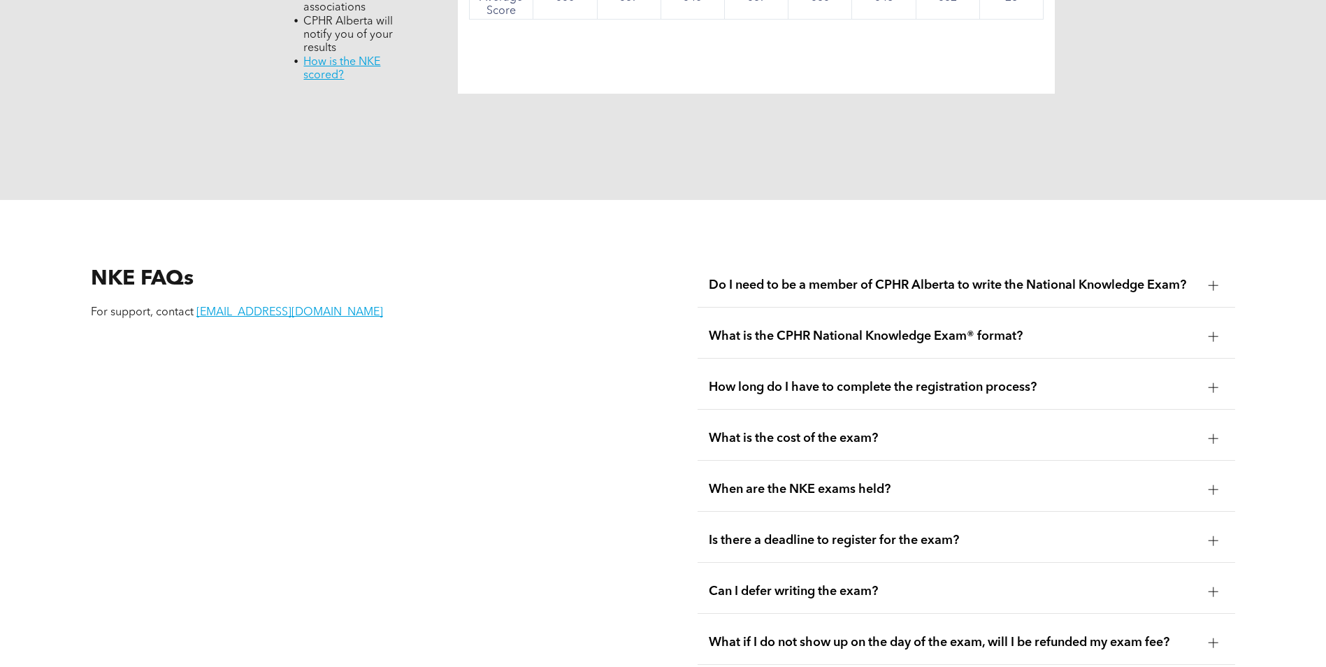
click at [789, 519] on div "Is there a deadline to register for the exam?" at bounding box center [967, 541] width 538 height 44
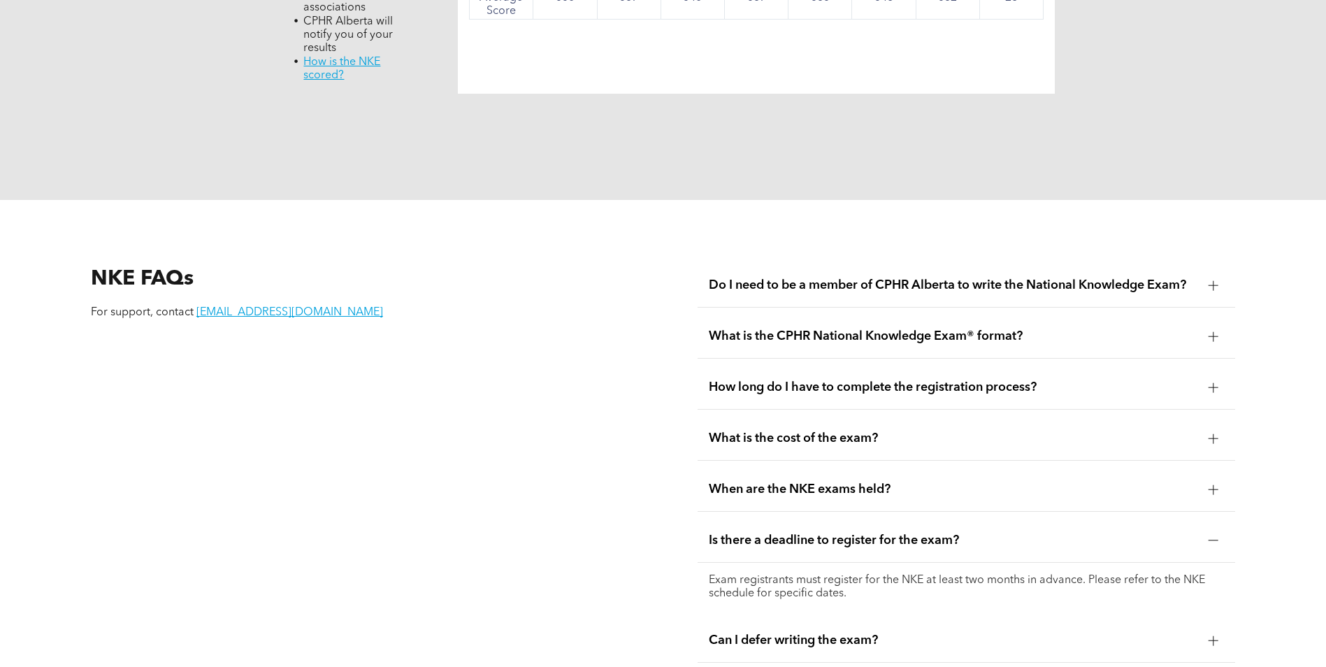
click at [789, 519] on div "Is there a deadline to register for the exam?" at bounding box center [967, 541] width 538 height 44
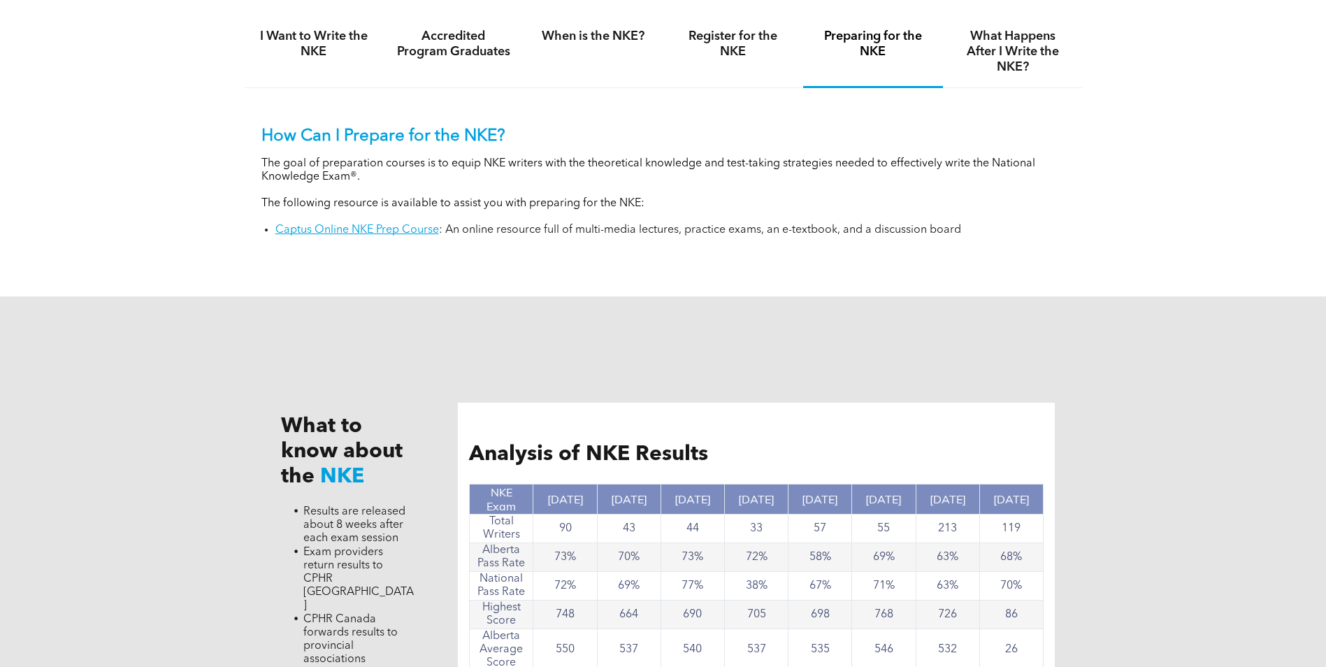
scroll to position [769, 0]
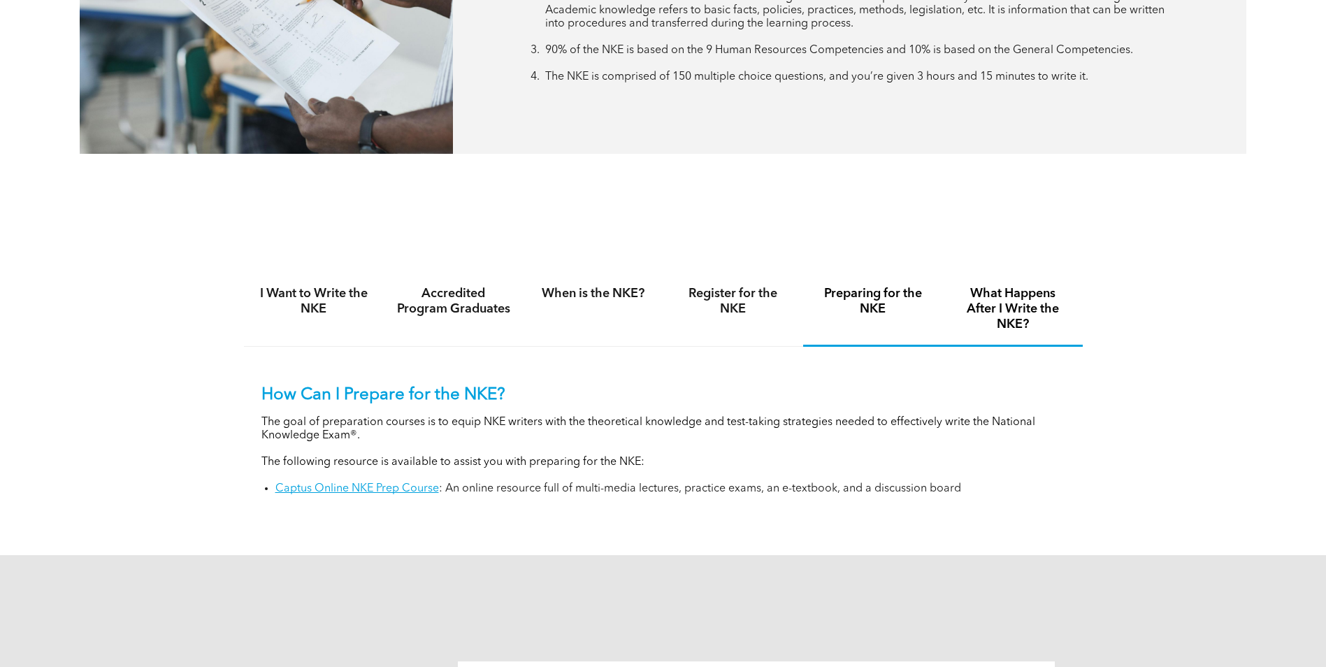
click at [984, 315] on h4 "What Happens After I Write the NKE?" at bounding box center [1013, 309] width 115 height 46
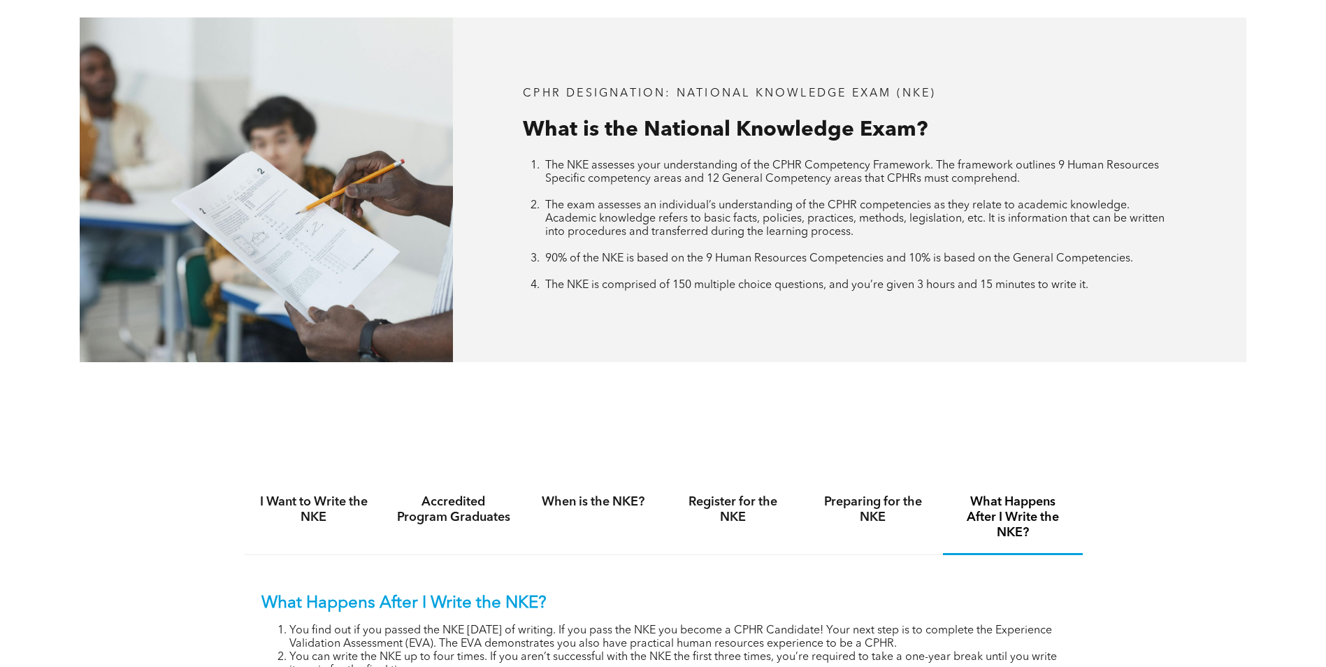
scroll to position [559, 0]
